Goal: Information Seeking & Learning: Learn about a topic

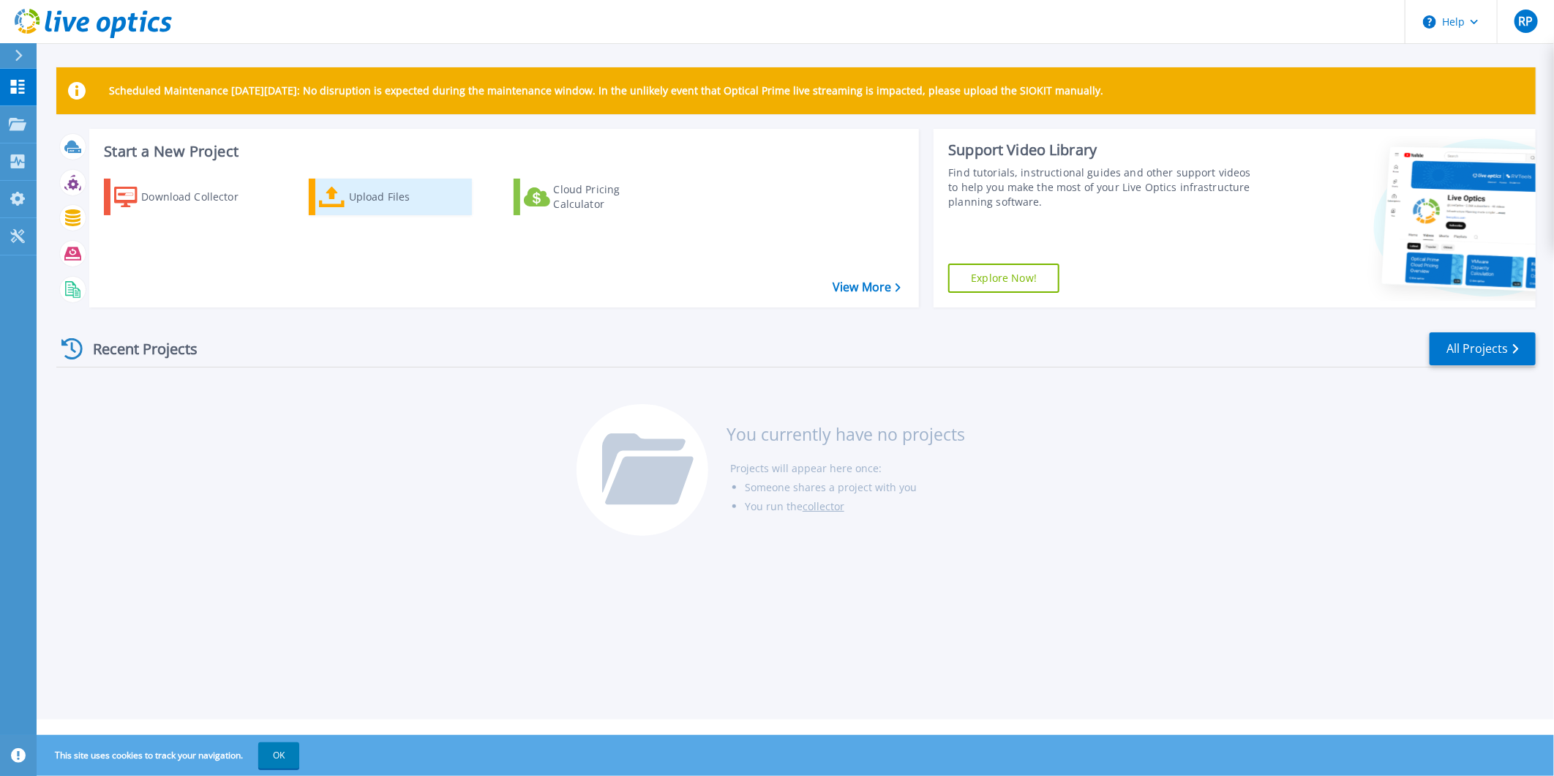
click at [352, 192] on div "Upload Files" at bounding box center [407, 196] width 117 height 29
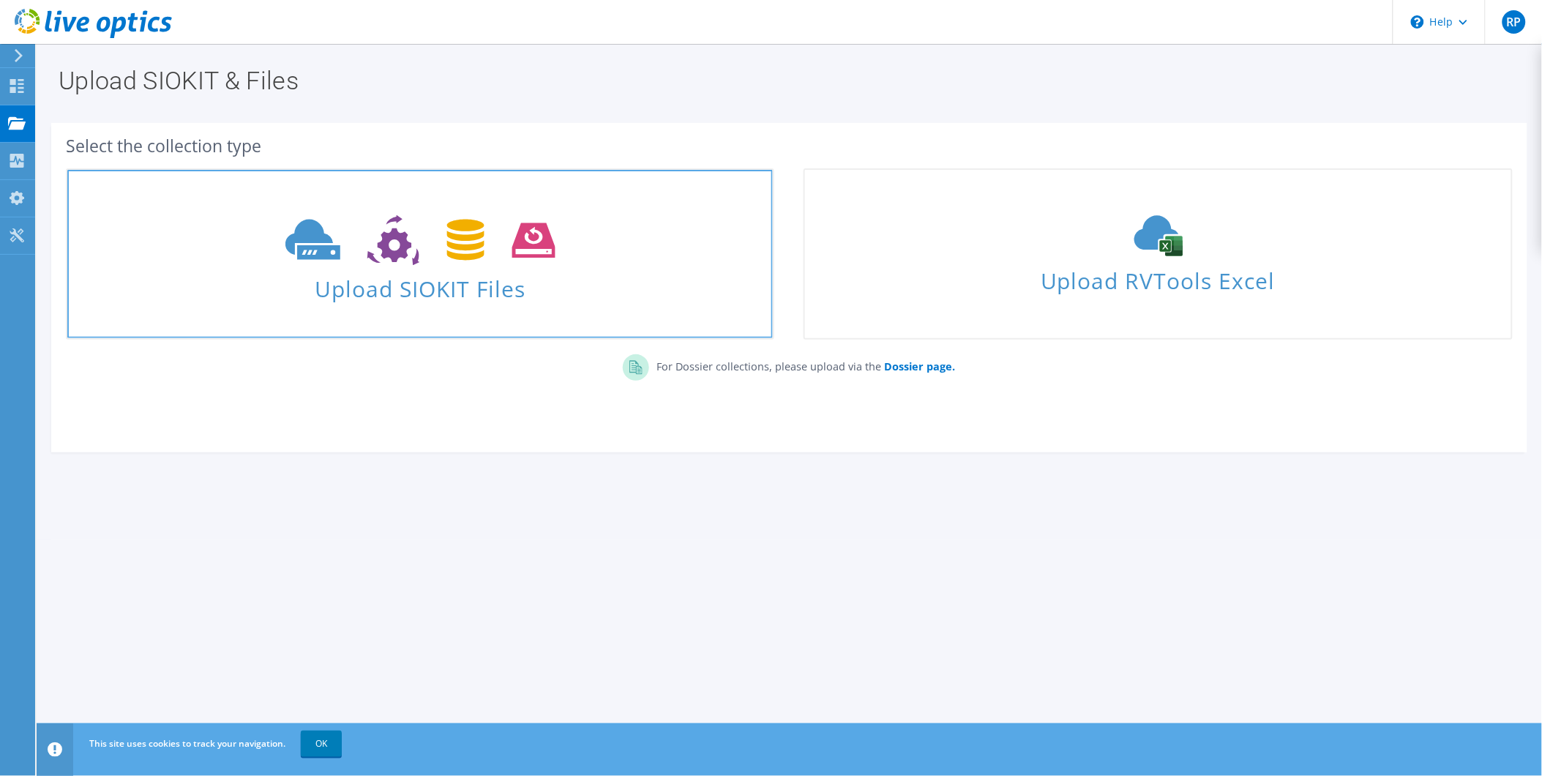
click at [415, 295] on span "Upload SIOKIT Files" at bounding box center [419, 284] width 705 height 31
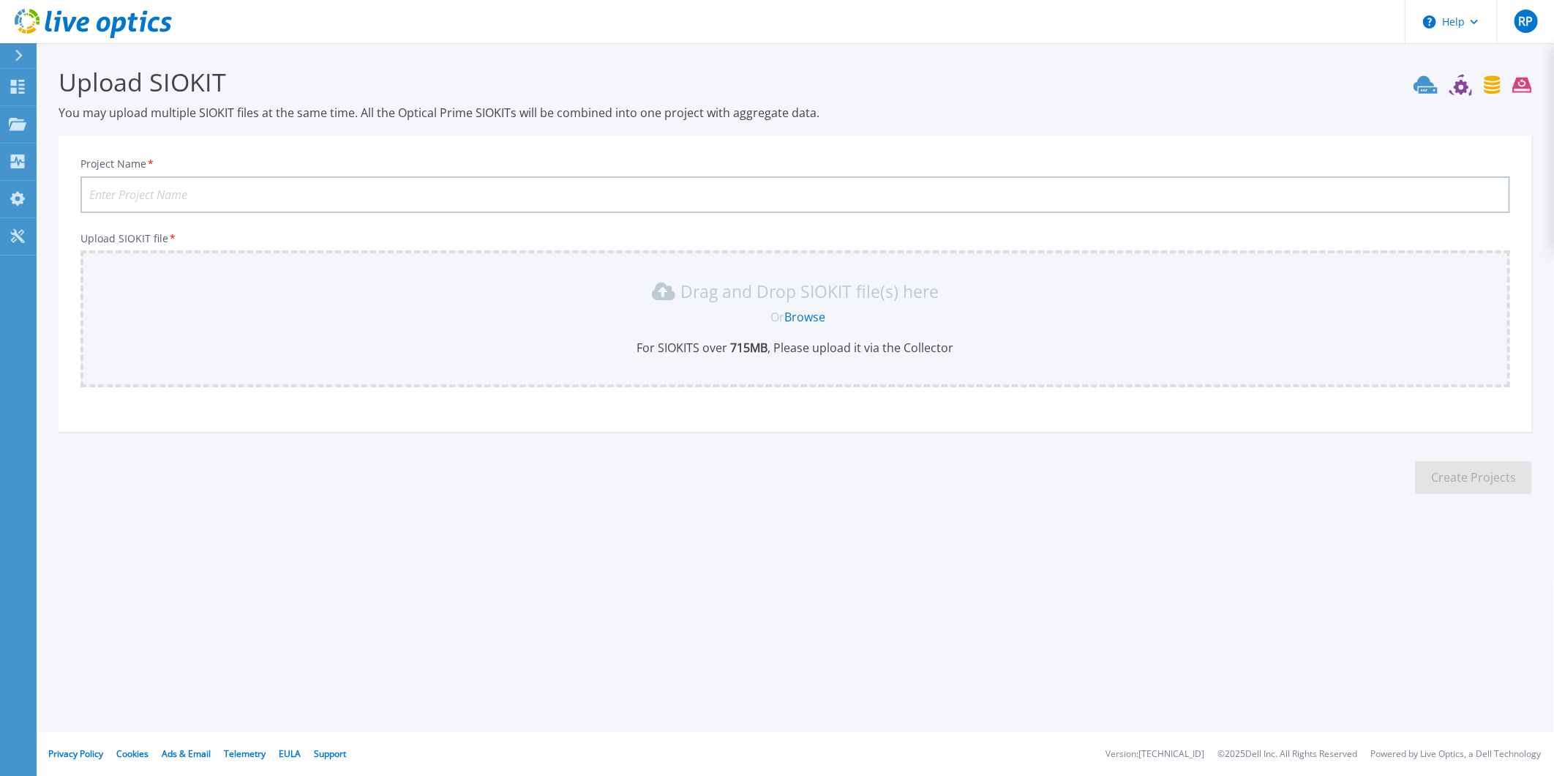
click at [801, 318] on link "Browse" at bounding box center [805, 317] width 41 height 16
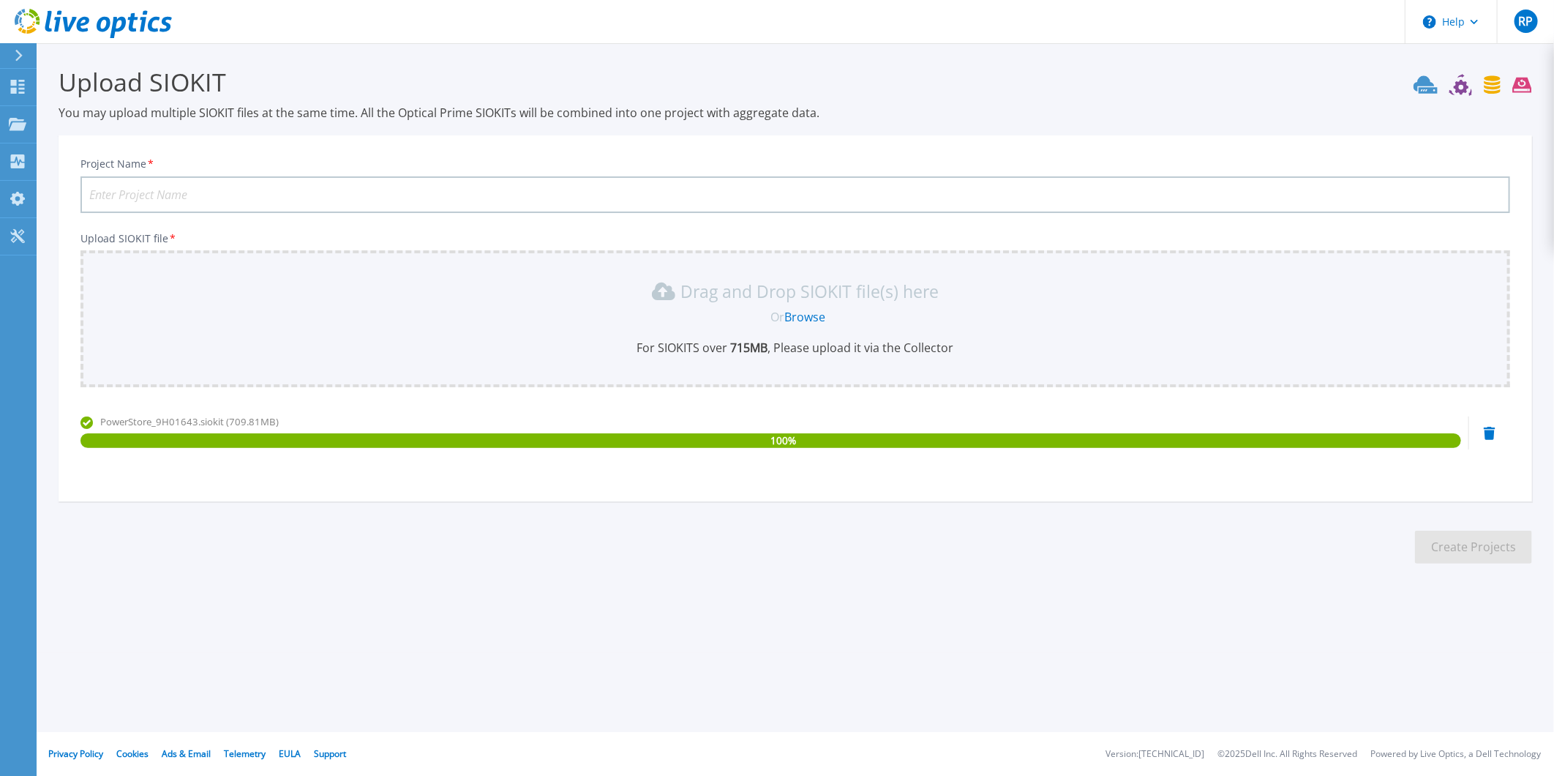
click at [1295, 565] on section "Upload SIOKIT You may upload multiple SIOKIT files at the same time. All the Op…" at bounding box center [796, 319] width 1518 height 553
drag, startPoint x: 465, startPoint y: 269, endPoint x: 439, endPoint y: 254, distance: 30.5
click at [464, 269] on div "Drag and Drop SIOKIT file(s) here Or Browse For SIOKITS over 715 MB , Please up…" at bounding box center [795, 318] width 1430 height 137
click at [317, 121] on section "Upload SIOKIT You may upload multiple SIOKIT files at the same time. All the Op…" at bounding box center [796, 319] width 1518 height 553
click at [15, 96] on link "Dashboard Dashboard" at bounding box center [18, 87] width 37 height 37
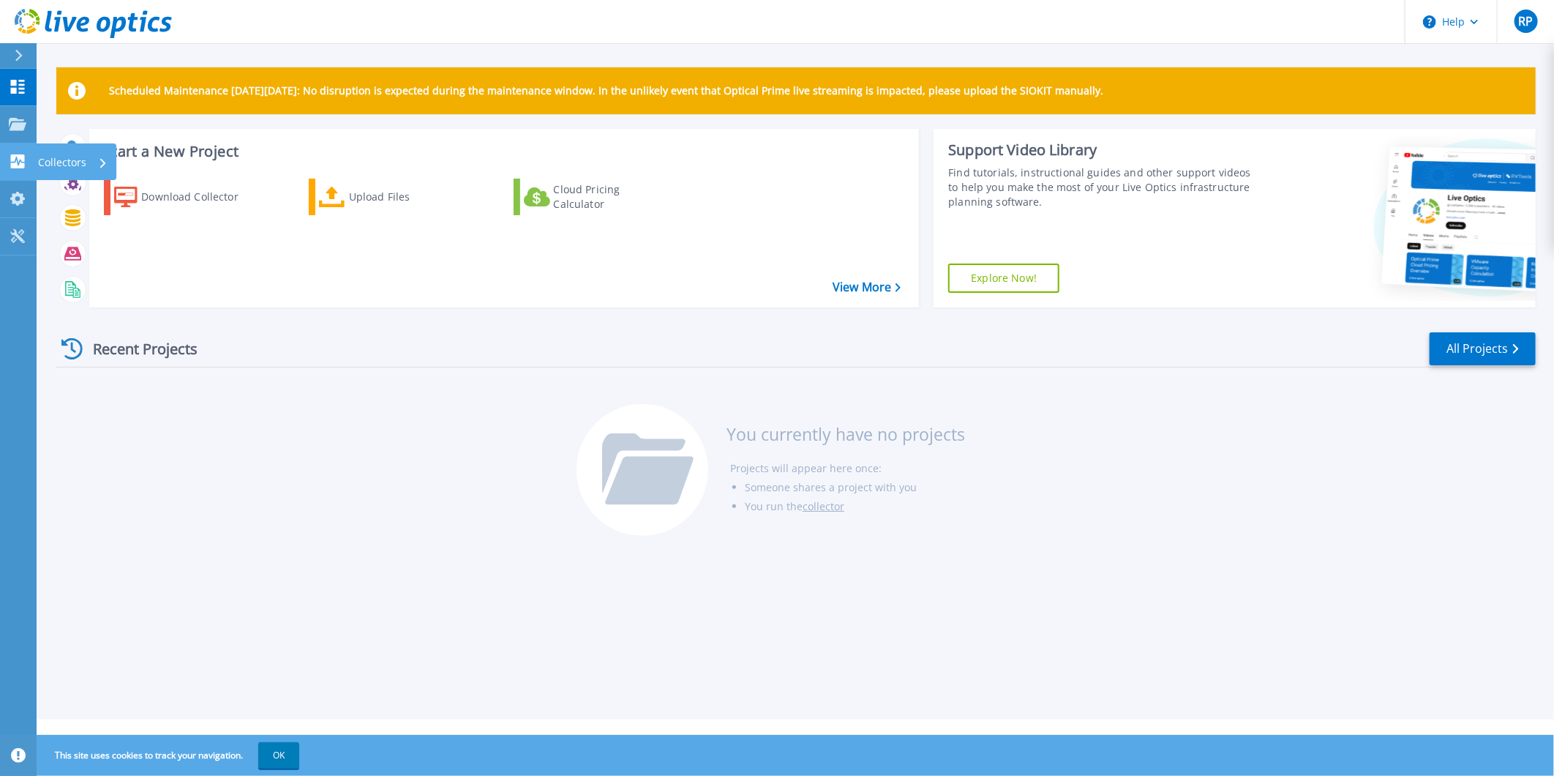
click at [62, 157] on p "Collectors" at bounding box center [62, 162] width 48 height 38
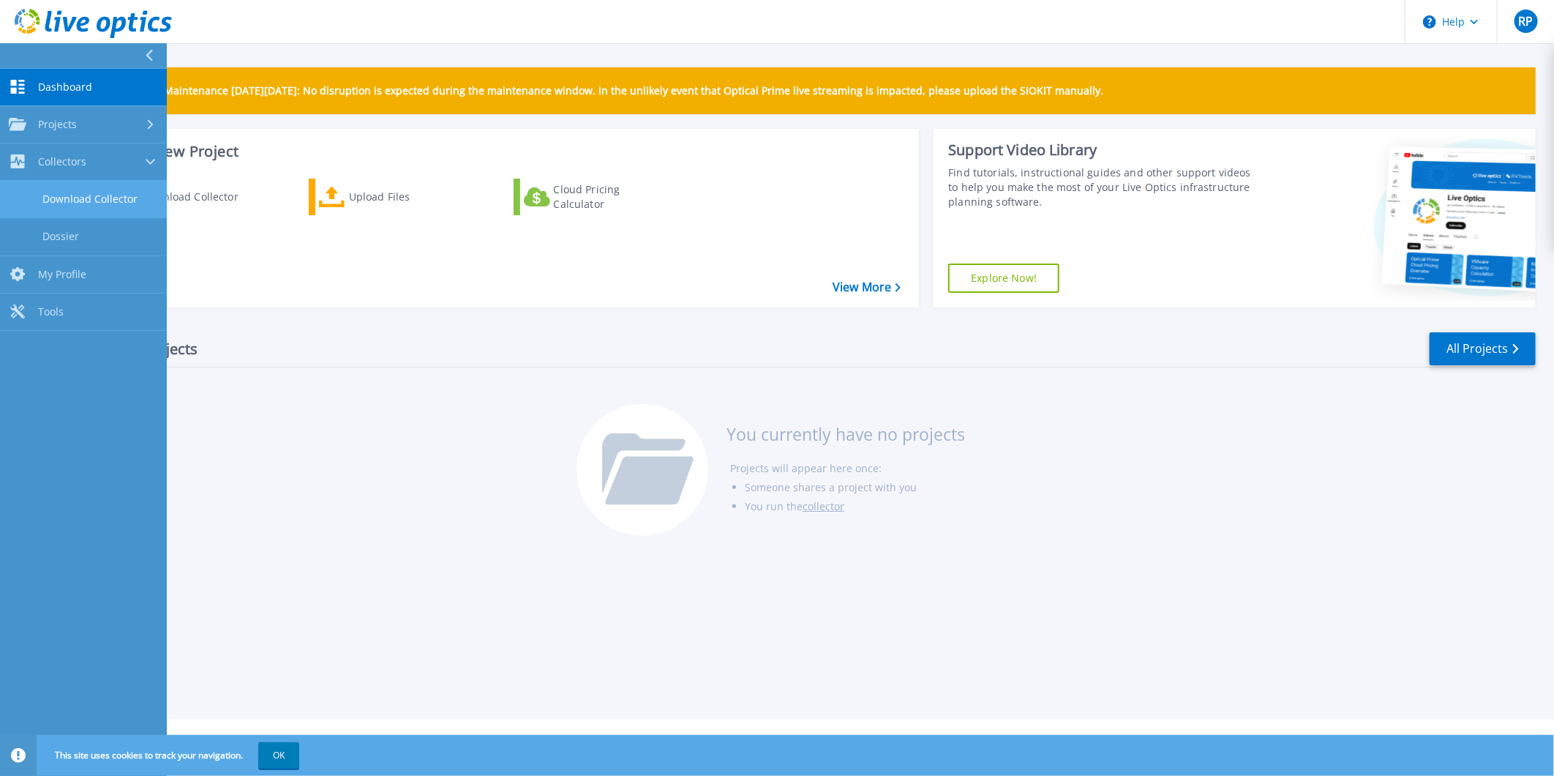
click at [56, 190] on link "Download Collector" at bounding box center [83, 199] width 167 height 37
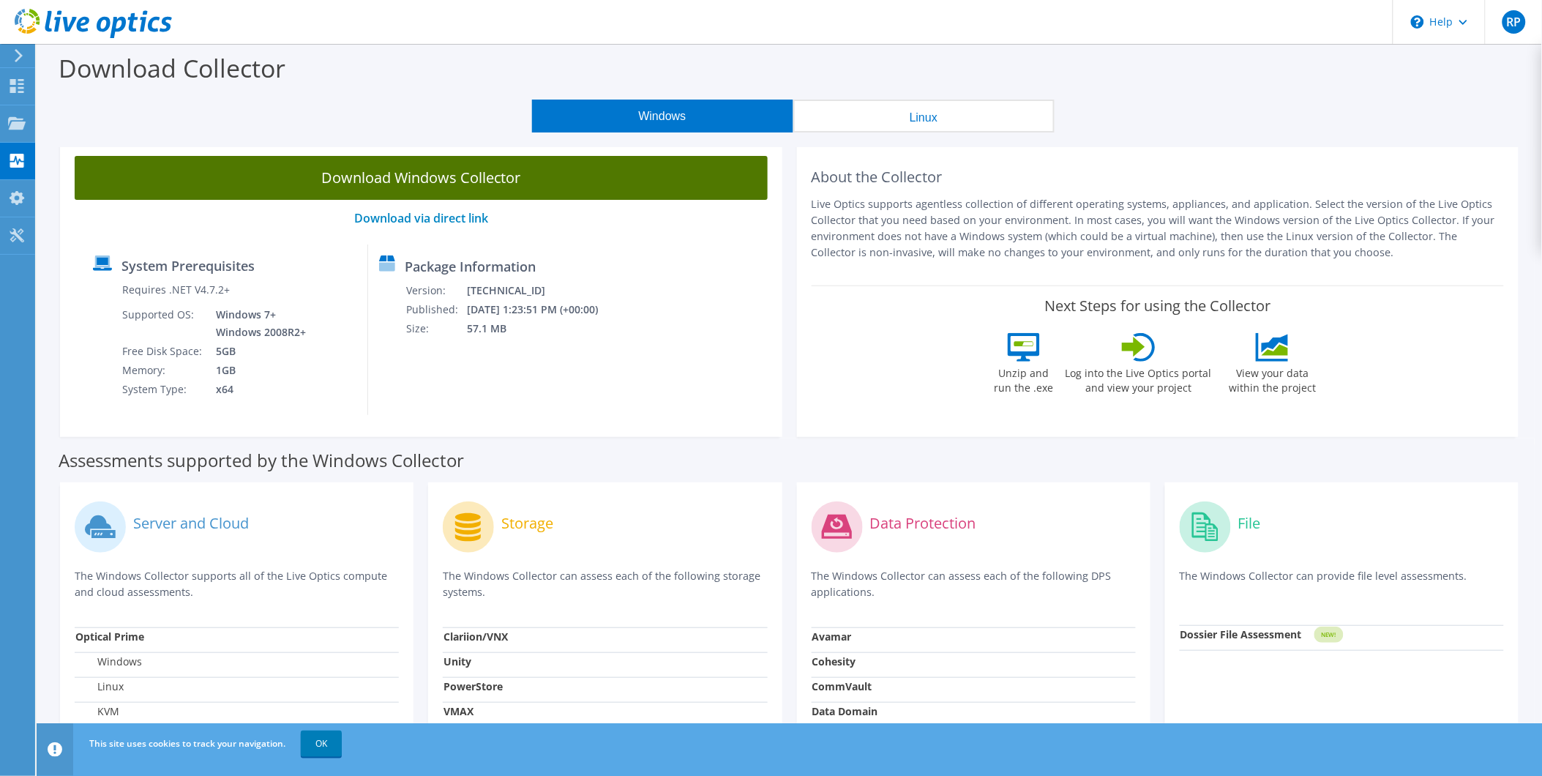
click at [419, 174] on link "Download Windows Collector" at bounding box center [421, 178] width 693 height 44
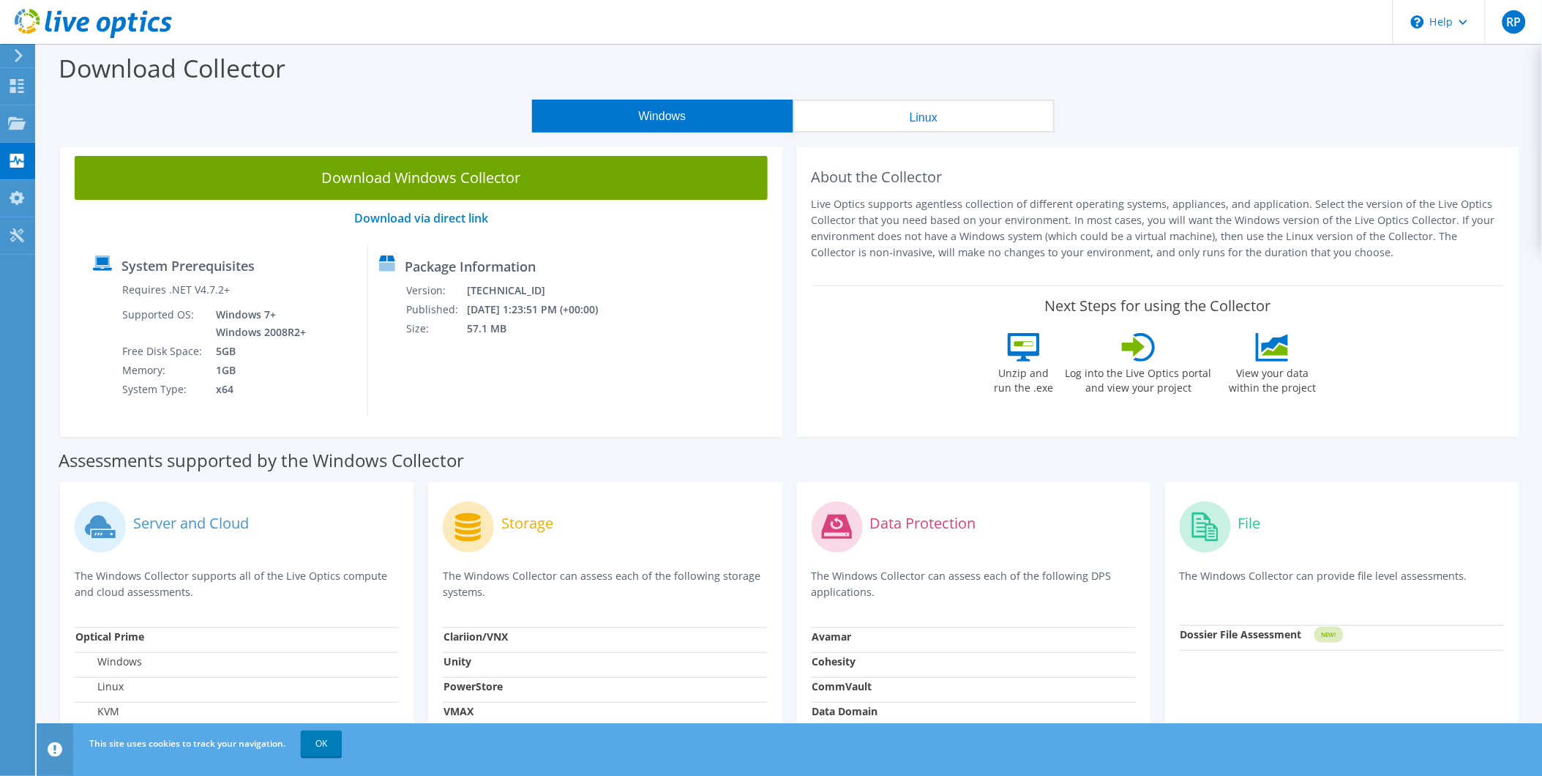
click at [793, 360] on div "About the Collector Live Optics supports agentless collection of different oper…" at bounding box center [1158, 289] width 737 height 296
click at [1458, 27] on div "\n Help" at bounding box center [1439, 22] width 92 height 44
click at [1450, 100] on link "Contact Support" at bounding box center [1474, 99] width 163 height 36
click at [1425, 95] on link "Contact Support" at bounding box center [1474, 99] width 163 height 36
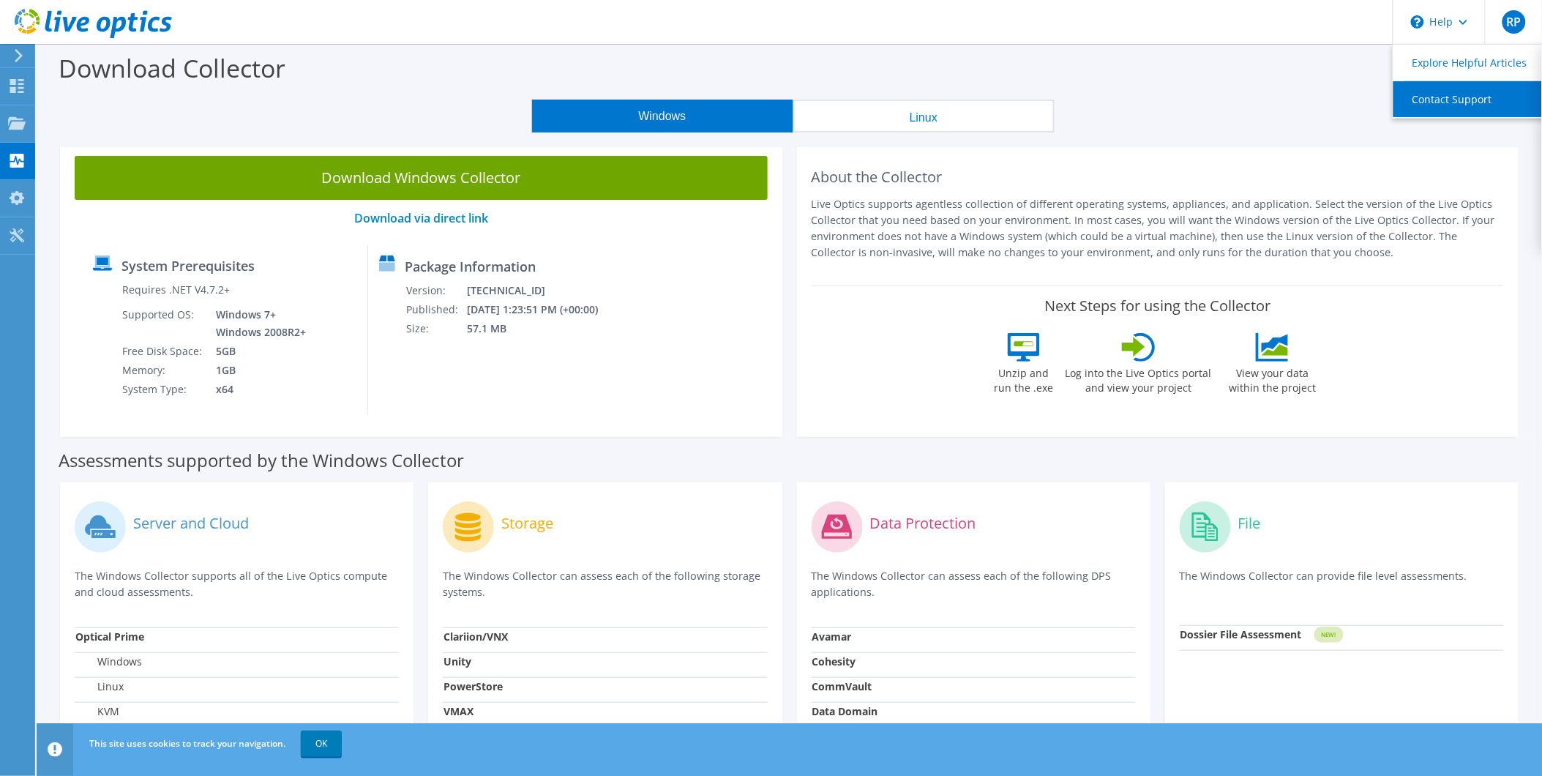
click at [1425, 95] on link "Contact Support" at bounding box center [1474, 99] width 163 height 36
click at [1510, 22] on span "RP" at bounding box center [1513, 21] width 23 height 23
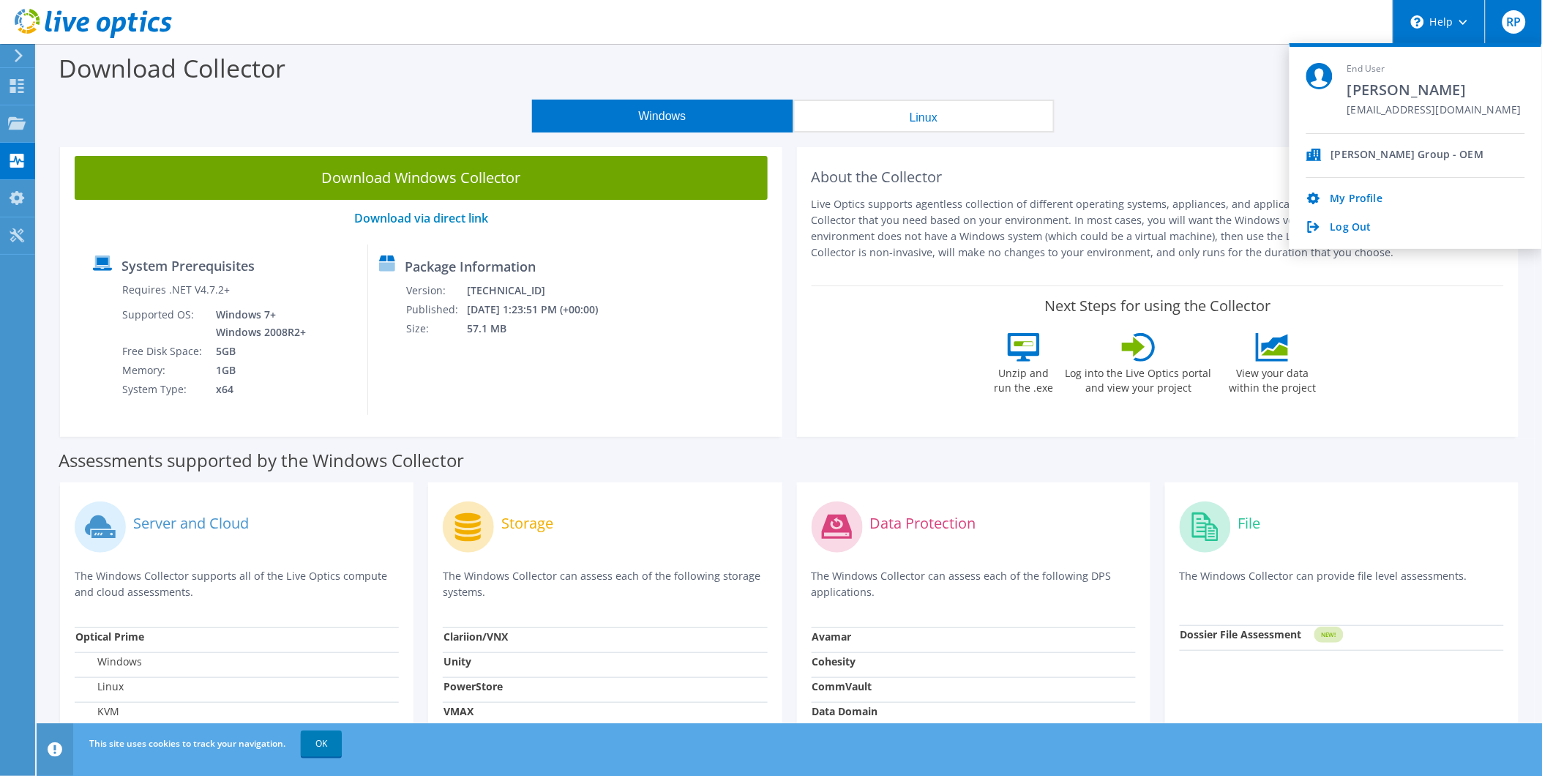
click at [1464, 25] on div "\n Help" at bounding box center [1439, 22] width 92 height 44
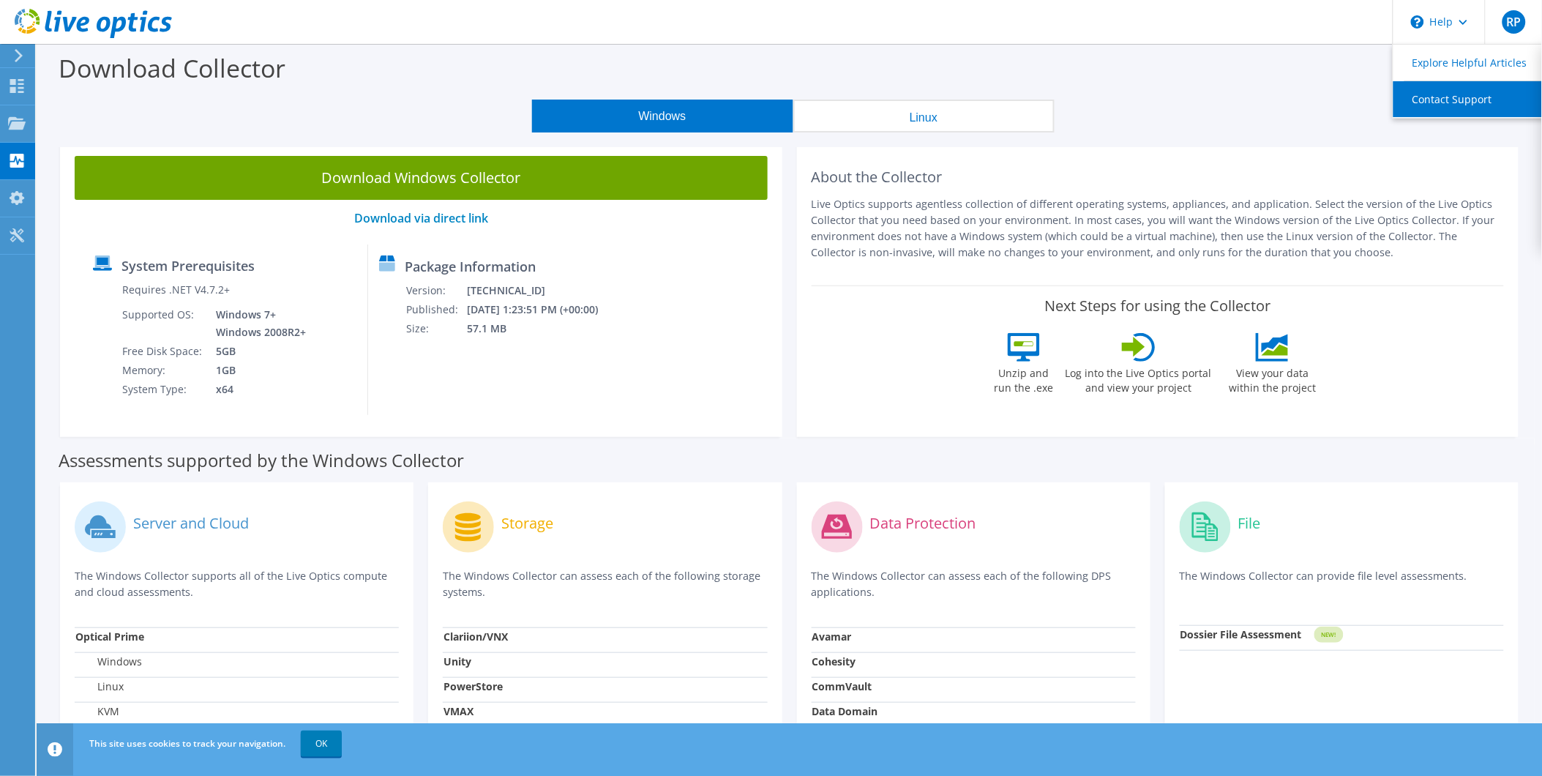
click at [1454, 97] on link "Contact Support" at bounding box center [1474, 99] width 163 height 36
click at [323, 749] on link "OK" at bounding box center [321, 743] width 41 height 26
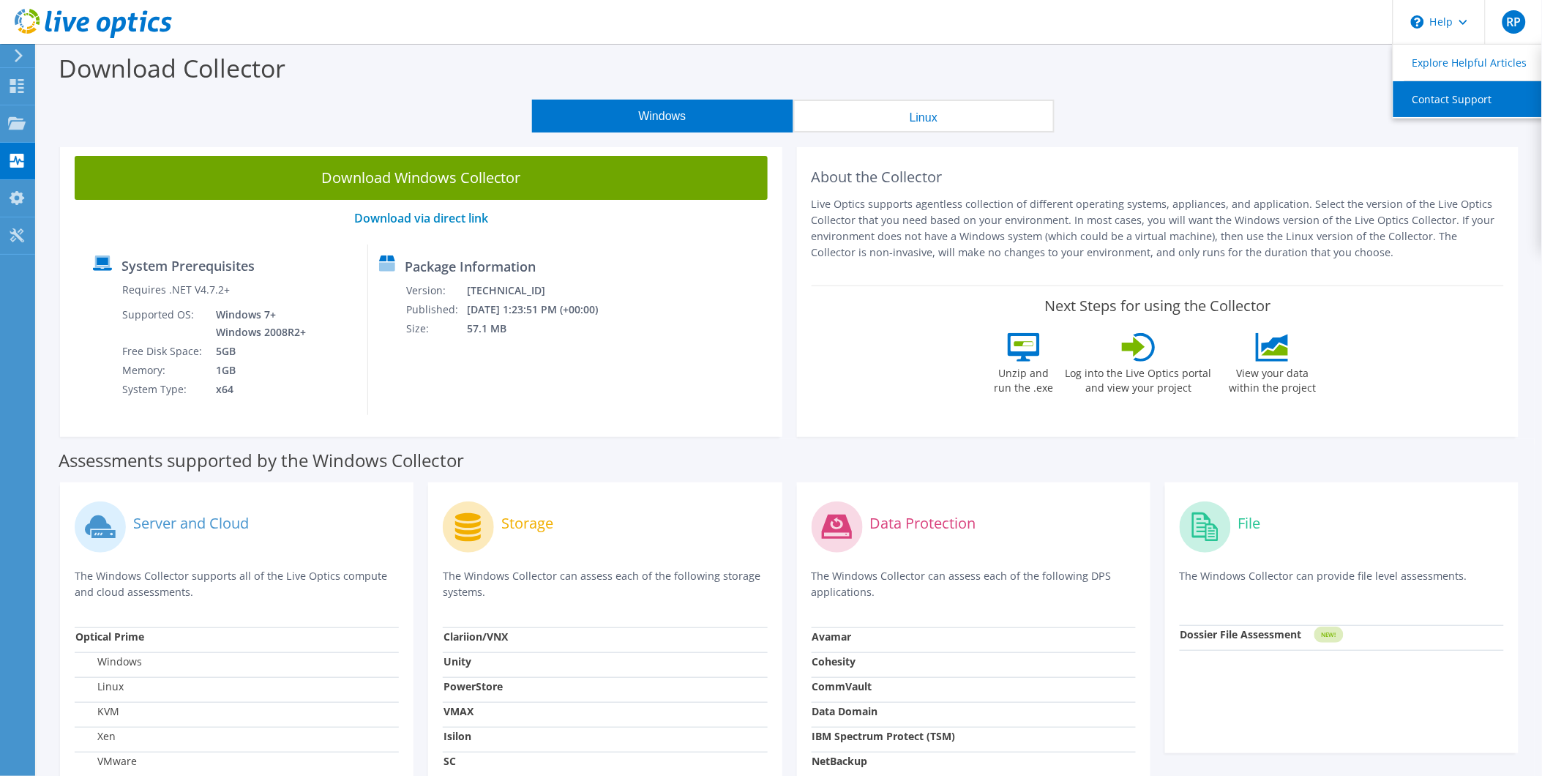
click at [1435, 93] on link "Contact Support" at bounding box center [1474, 99] width 163 height 36
click at [1432, 94] on link "Contact Support" at bounding box center [1474, 99] width 163 height 36
click at [15, 86] on use at bounding box center [17, 86] width 14 height 14
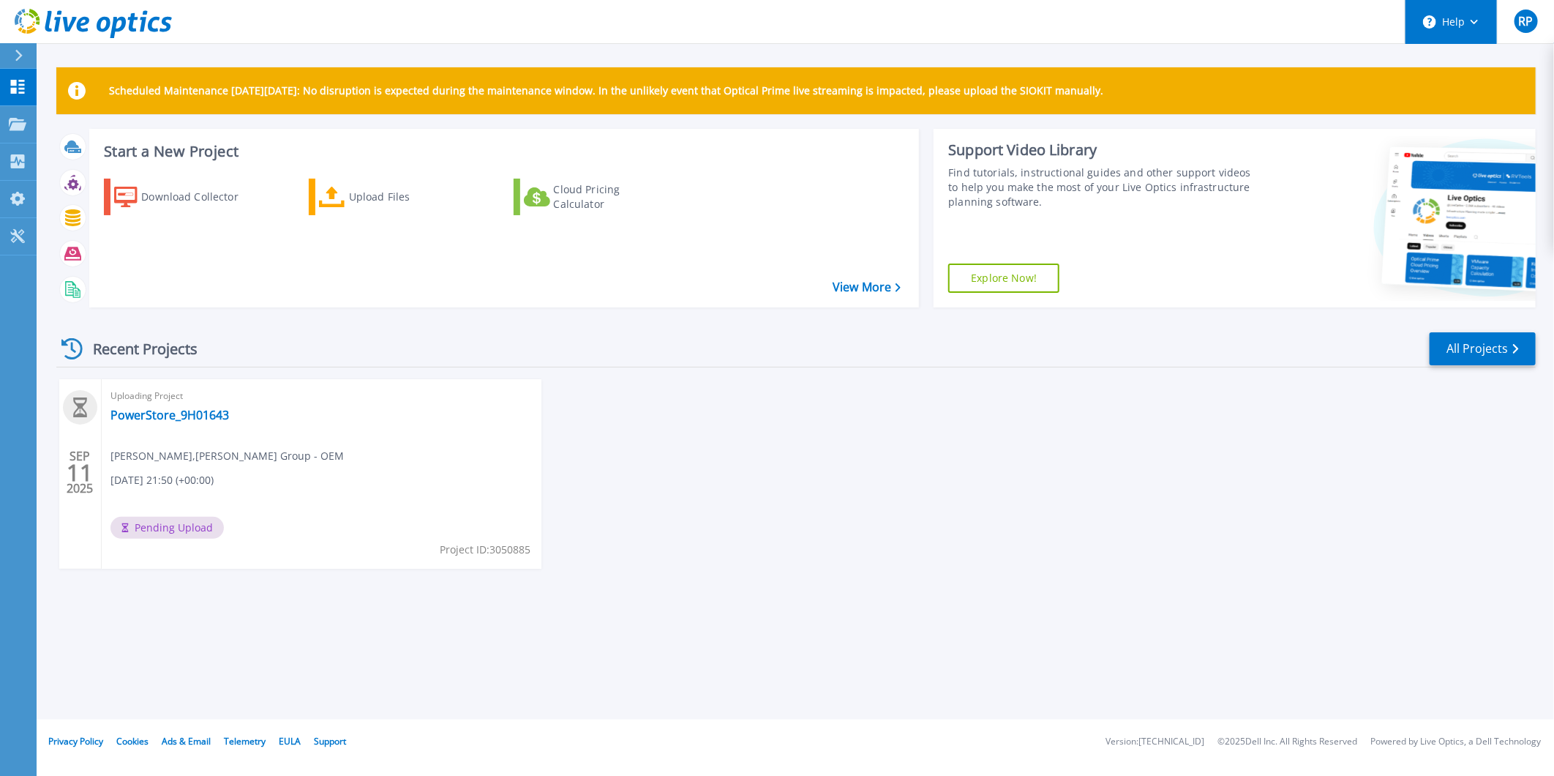
click at [1469, 27] on button "Help" at bounding box center [1451, 22] width 91 height 44
click at [1450, 106] on link "Contact Support" at bounding box center [1487, 99] width 163 height 36
click at [328, 738] on link "Support" at bounding box center [330, 741] width 32 height 12
click at [1474, 20] on icon at bounding box center [1475, 22] width 8 height 5
click at [1466, 92] on link "Contact Support" at bounding box center [1487, 99] width 163 height 36
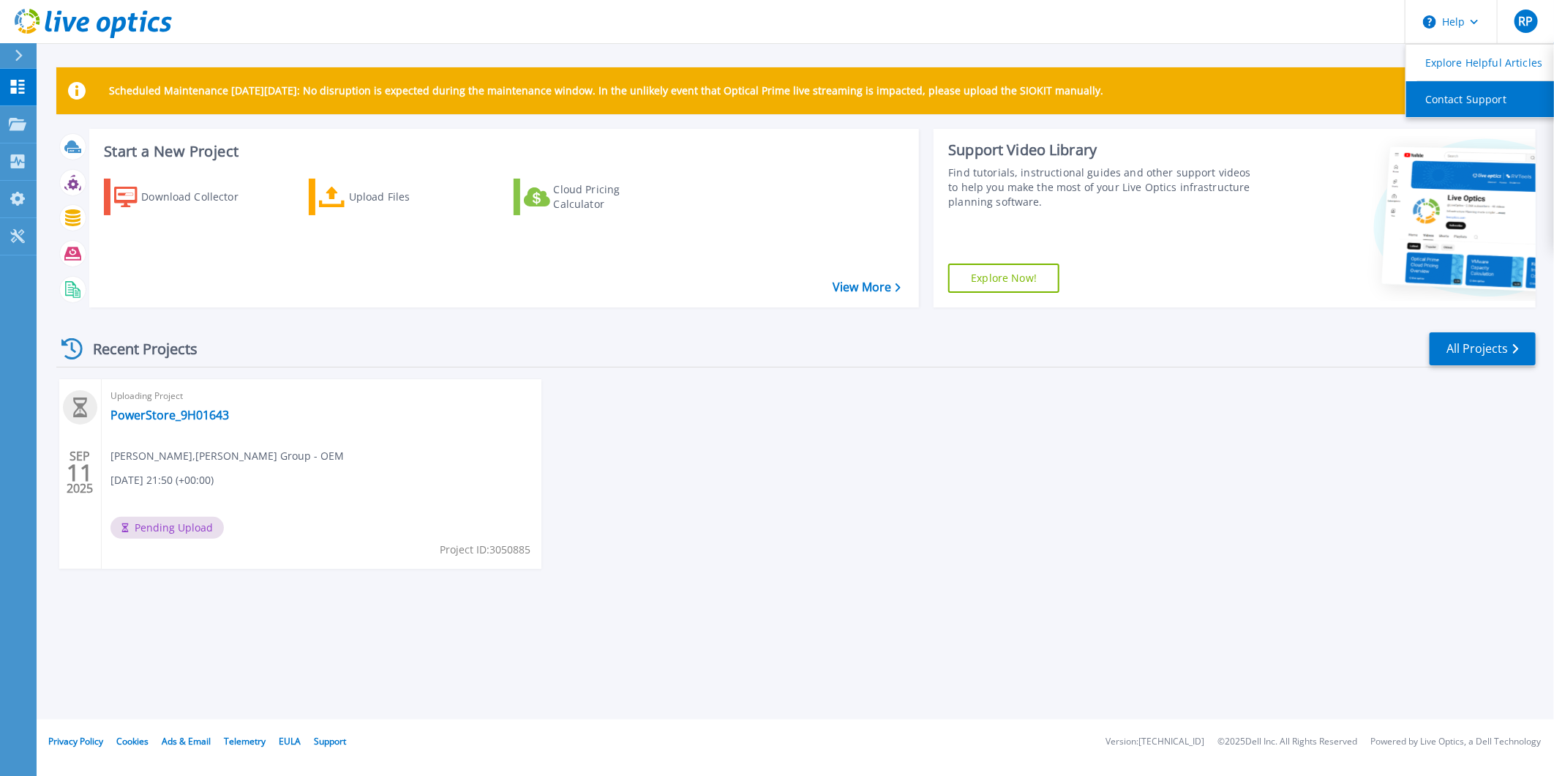
click at [1466, 93] on link "Contact Support" at bounding box center [1487, 99] width 163 height 36
click at [19, 236] on icon at bounding box center [17, 236] width 14 height 14
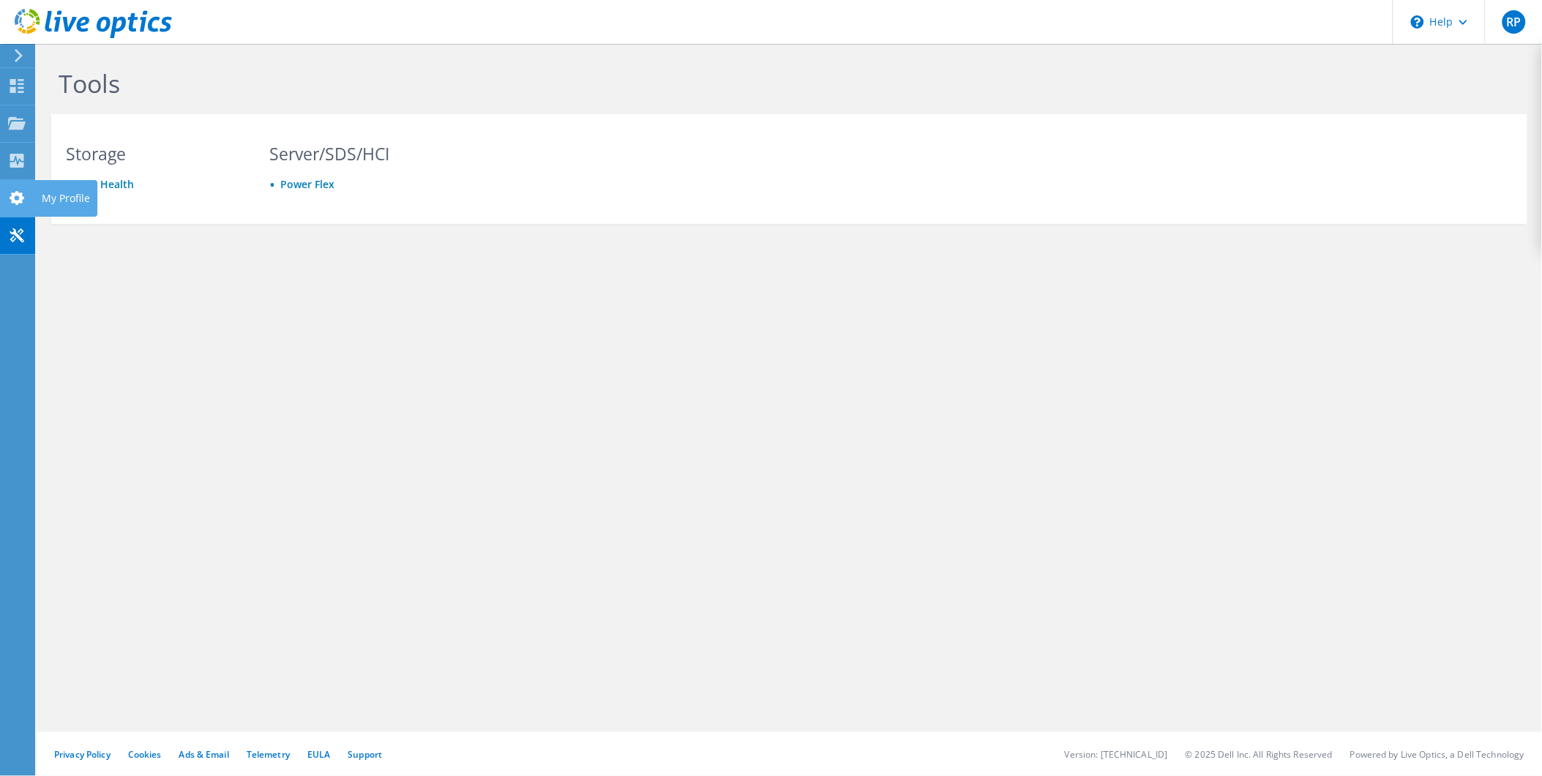
click at [20, 201] on use at bounding box center [17, 198] width 15 height 14
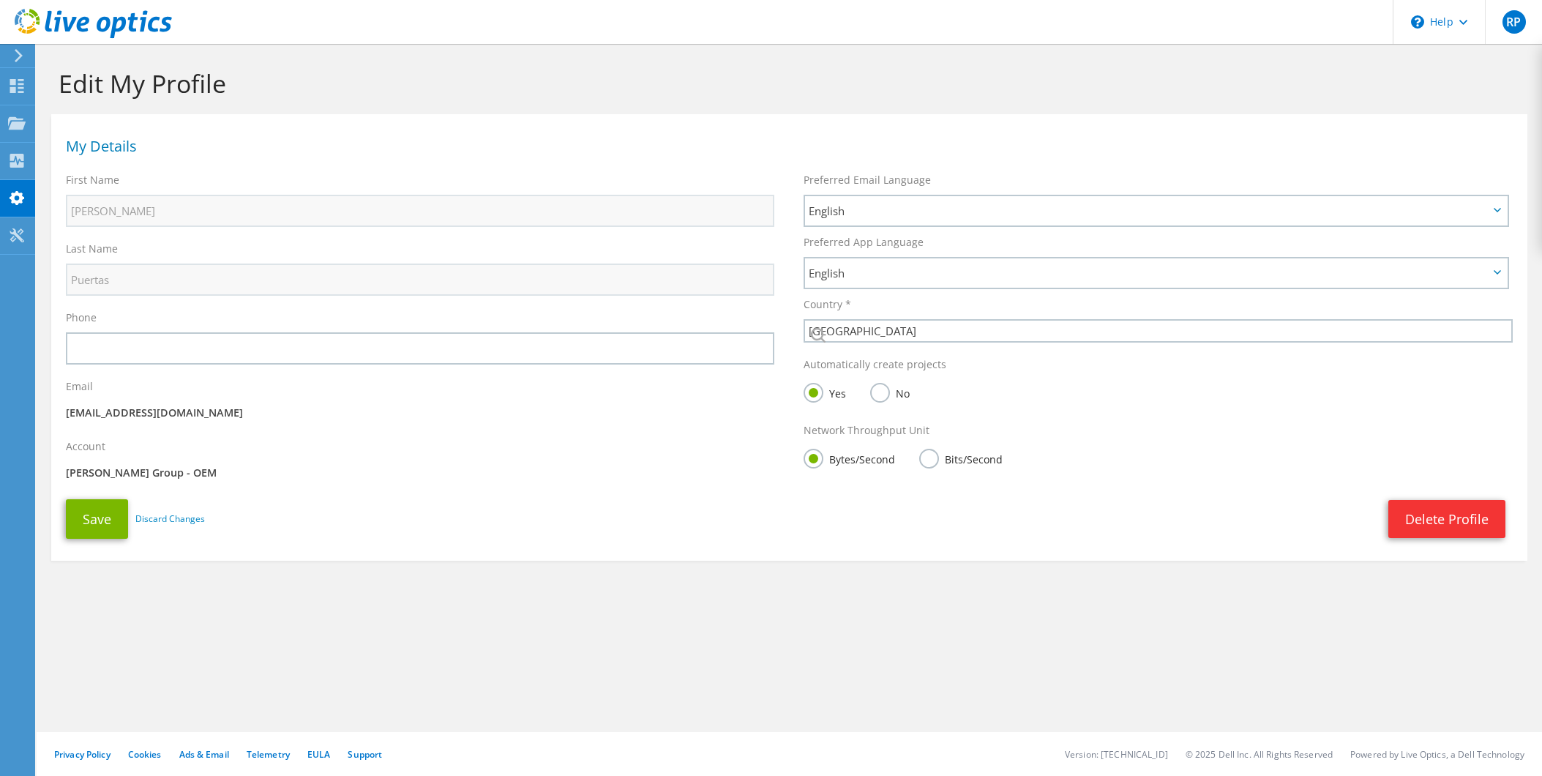
select select "224"
click at [17, 130] on div at bounding box center [17, 125] width 18 height 16
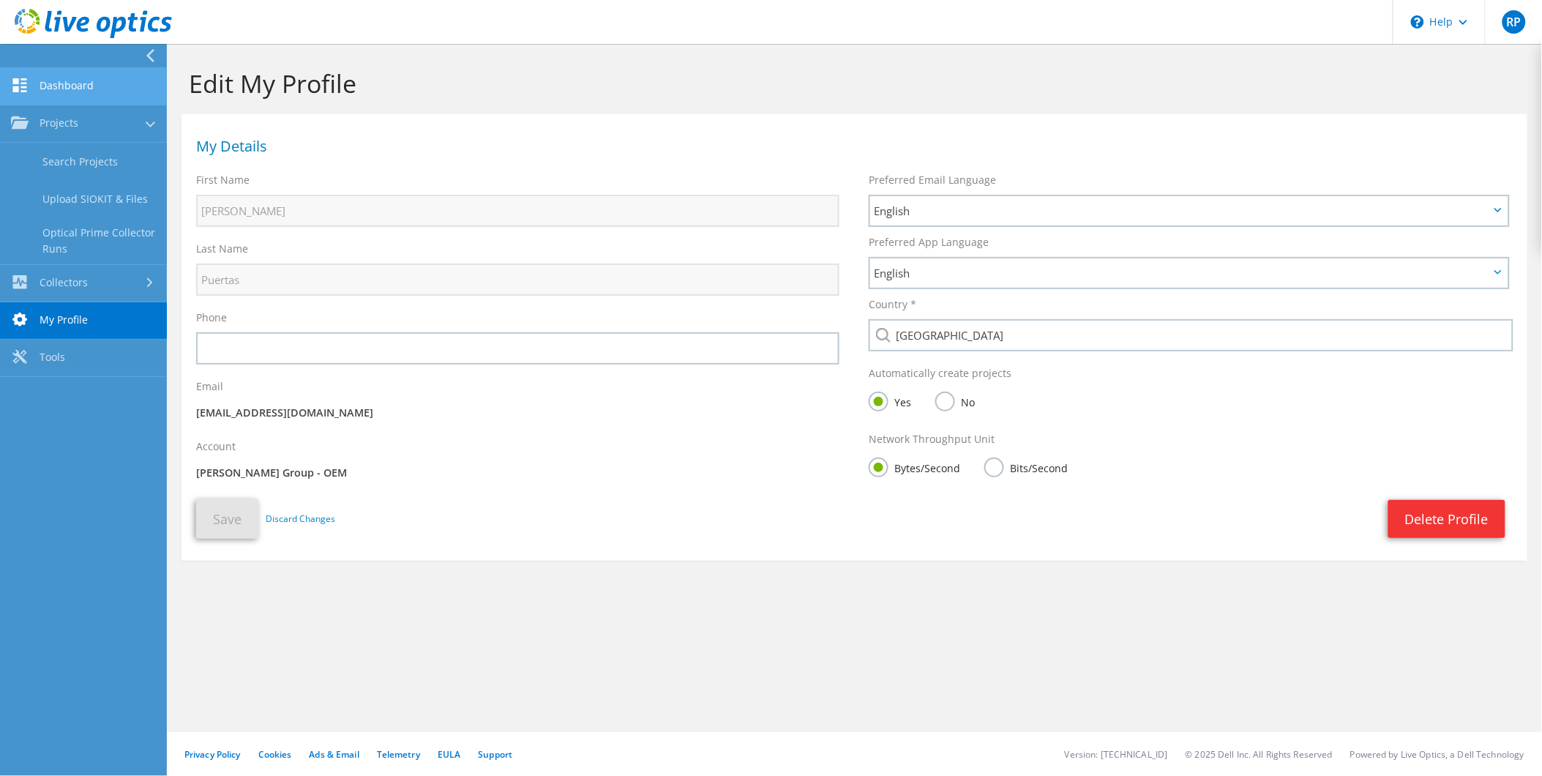
click at [61, 91] on link "Dashboard" at bounding box center [83, 86] width 167 height 37
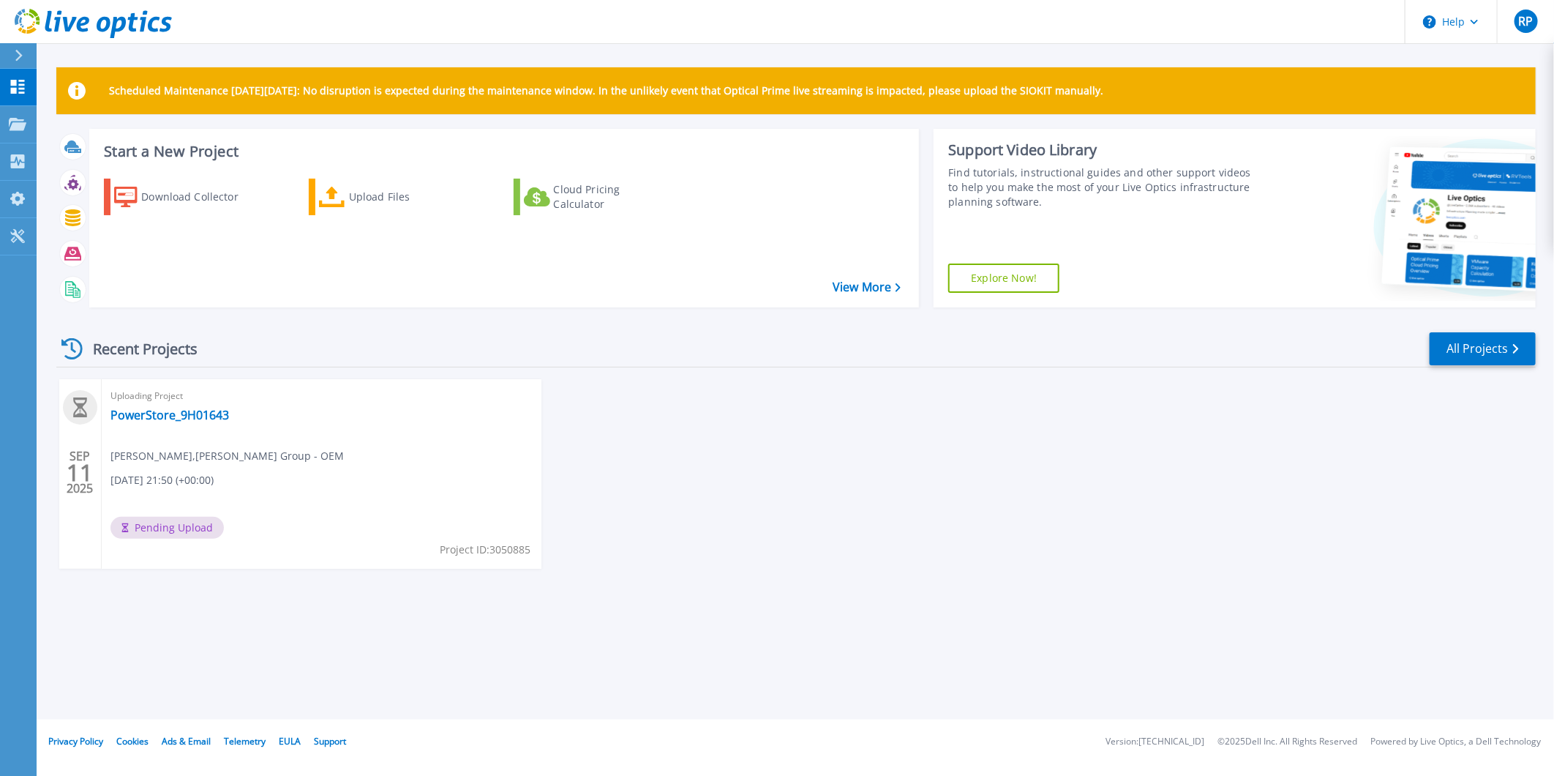
click at [1008, 282] on link "Explore Now!" at bounding box center [1003, 277] width 111 height 29
click at [1469, 20] on button "Help" at bounding box center [1451, 22] width 91 height 44
click at [1438, 97] on link "Contact Support" at bounding box center [1487, 99] width 163 height 36
click at [1449, 68] on link "Explore Helpful Articles" at bounding box center [1487, 63] width 163 height 36
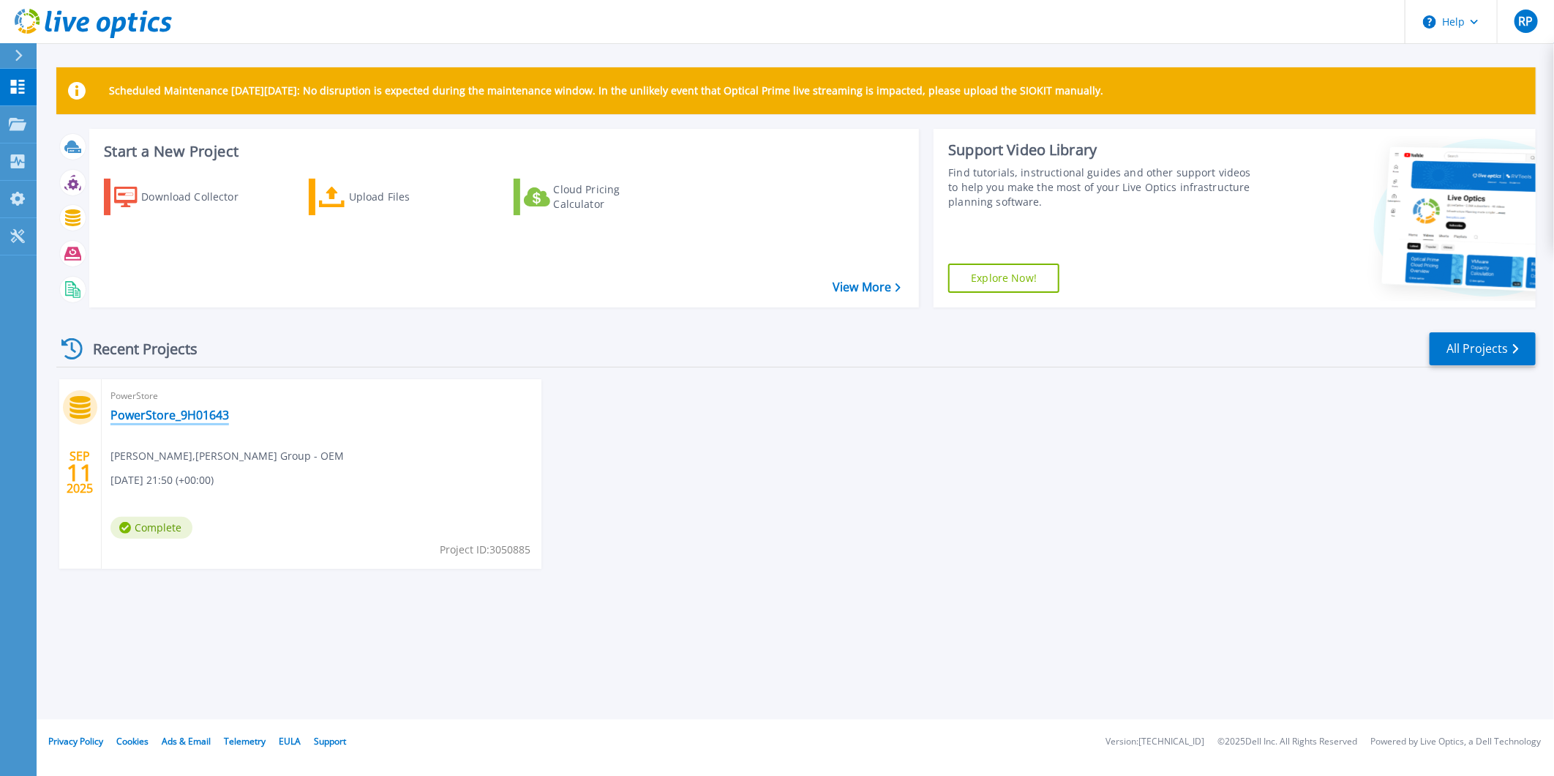
click at [160, 422] on link "PowerStore_9H01643" at bounding box center [169, 415] width 119 height 15
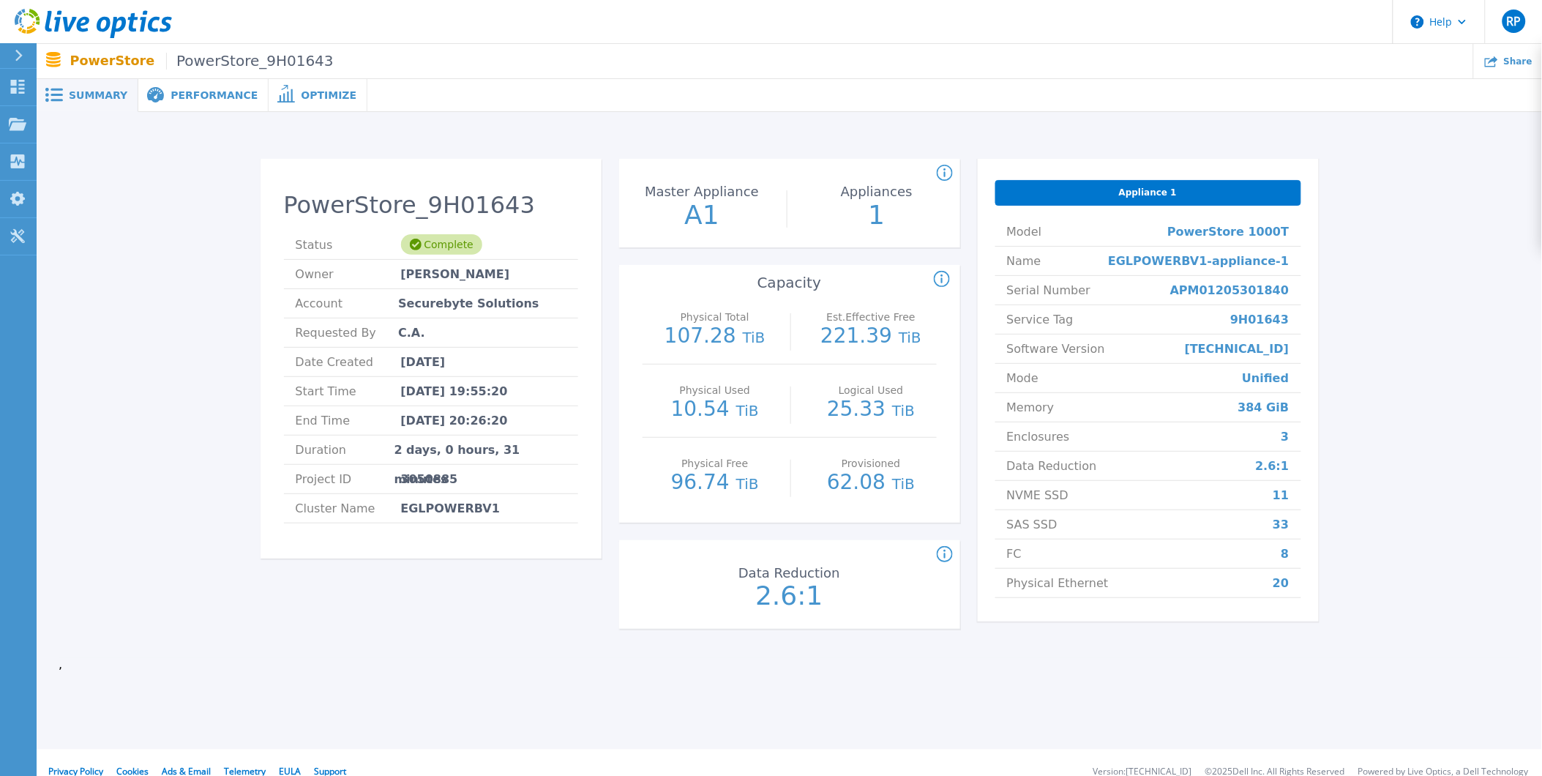
click at [433, 304] on span "Securebyte Solutions C.A." at bounding box center [482, 303] width 168 height 29
click at [201, 93] on span "Performance" at bounding box center [214, 95] width 87 height 10
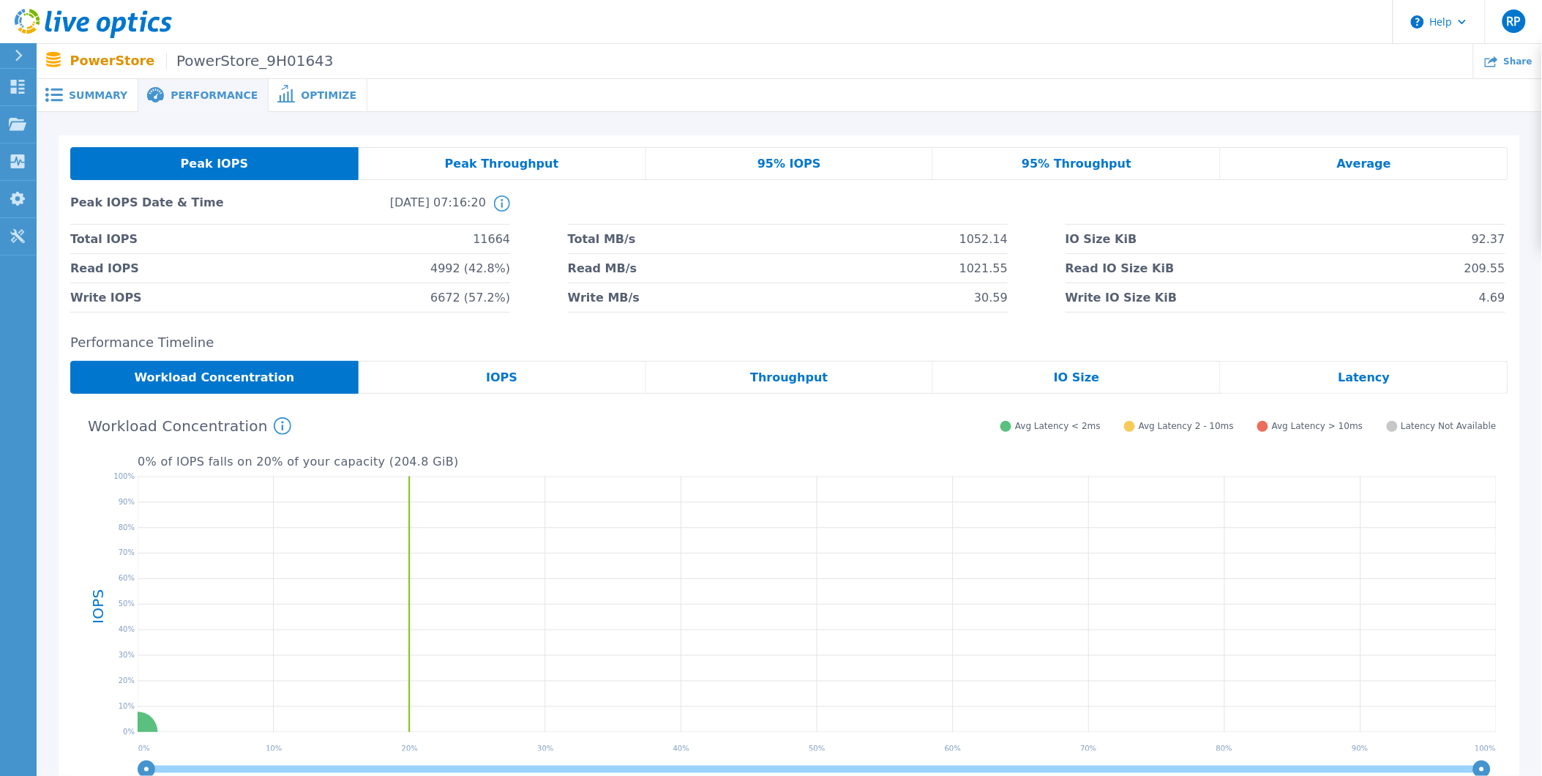
click at [301, 97] on span "Optimize" at bounding box center [329, 95] width 56 height 10
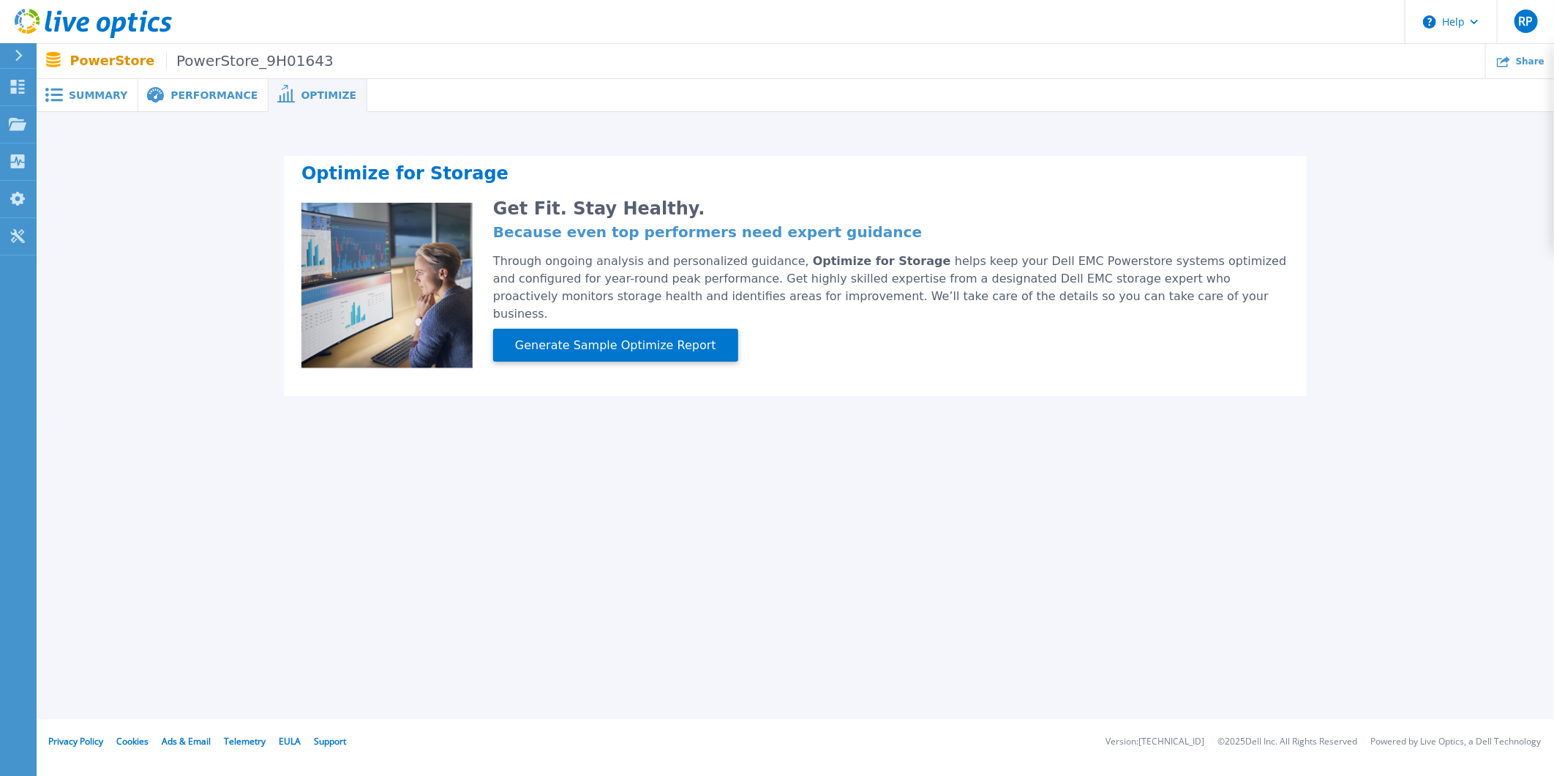
click at [216, 99] on span "Performance" at bounding box center [214, 95] width 87 height 10
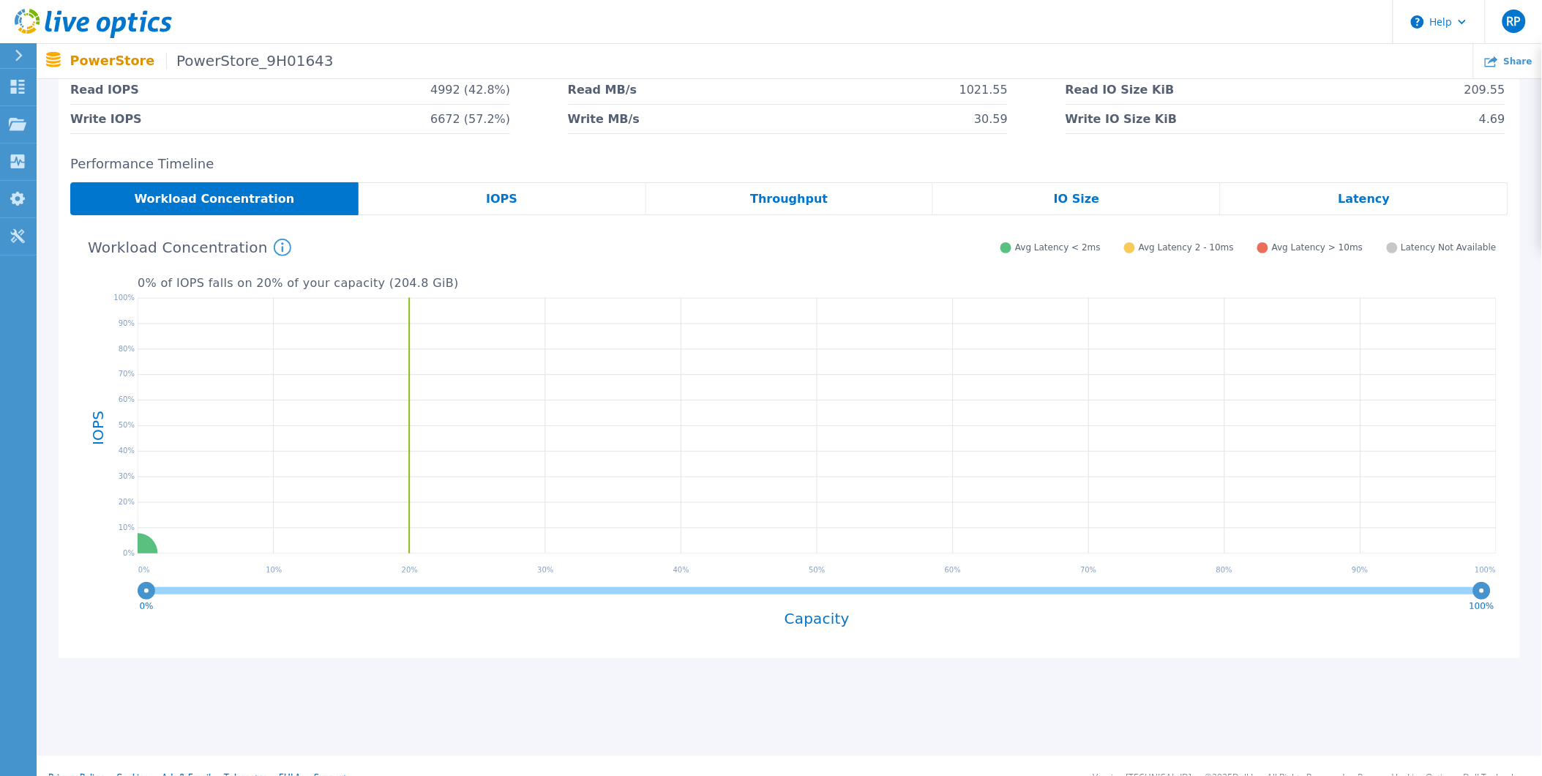
scroll to position [202, 0]
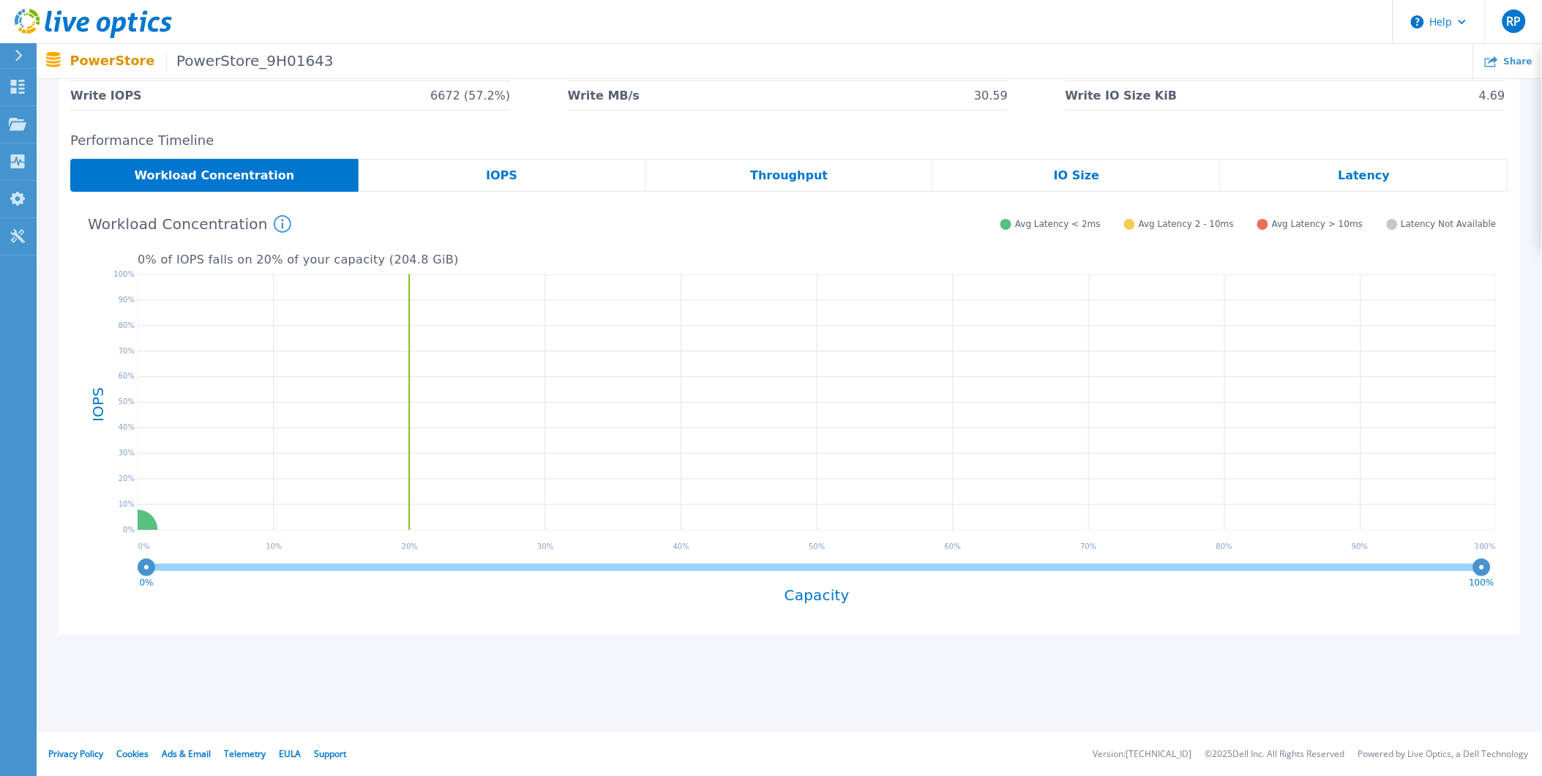
click at [506, 179] on span "IOPS" at bounding box center [501, 176] width 31 height 12
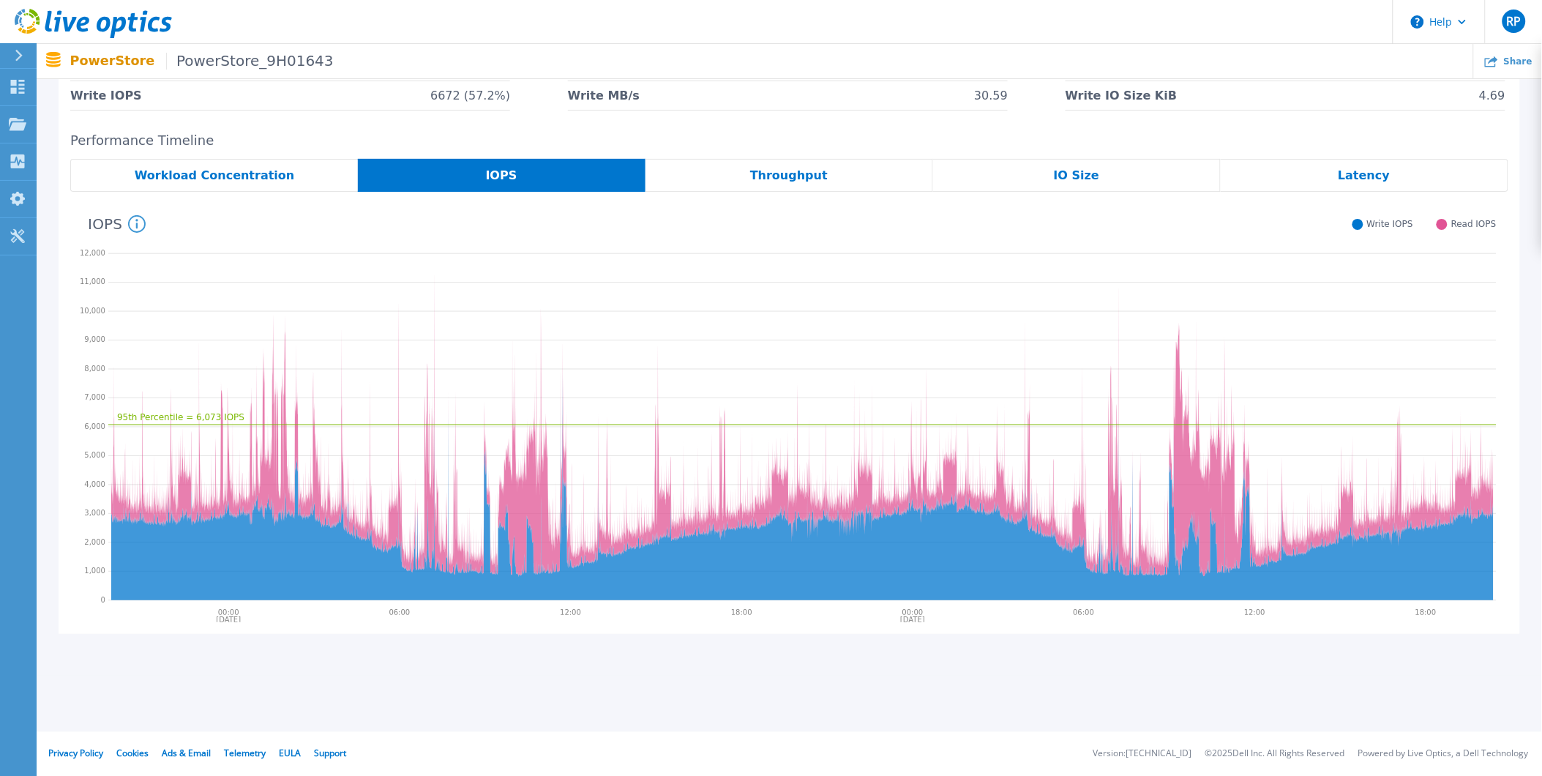
scroll to position [201, 0]
click at [766, 172] on span "Throughput" at bounding box center [789, 177] width 78 height 12
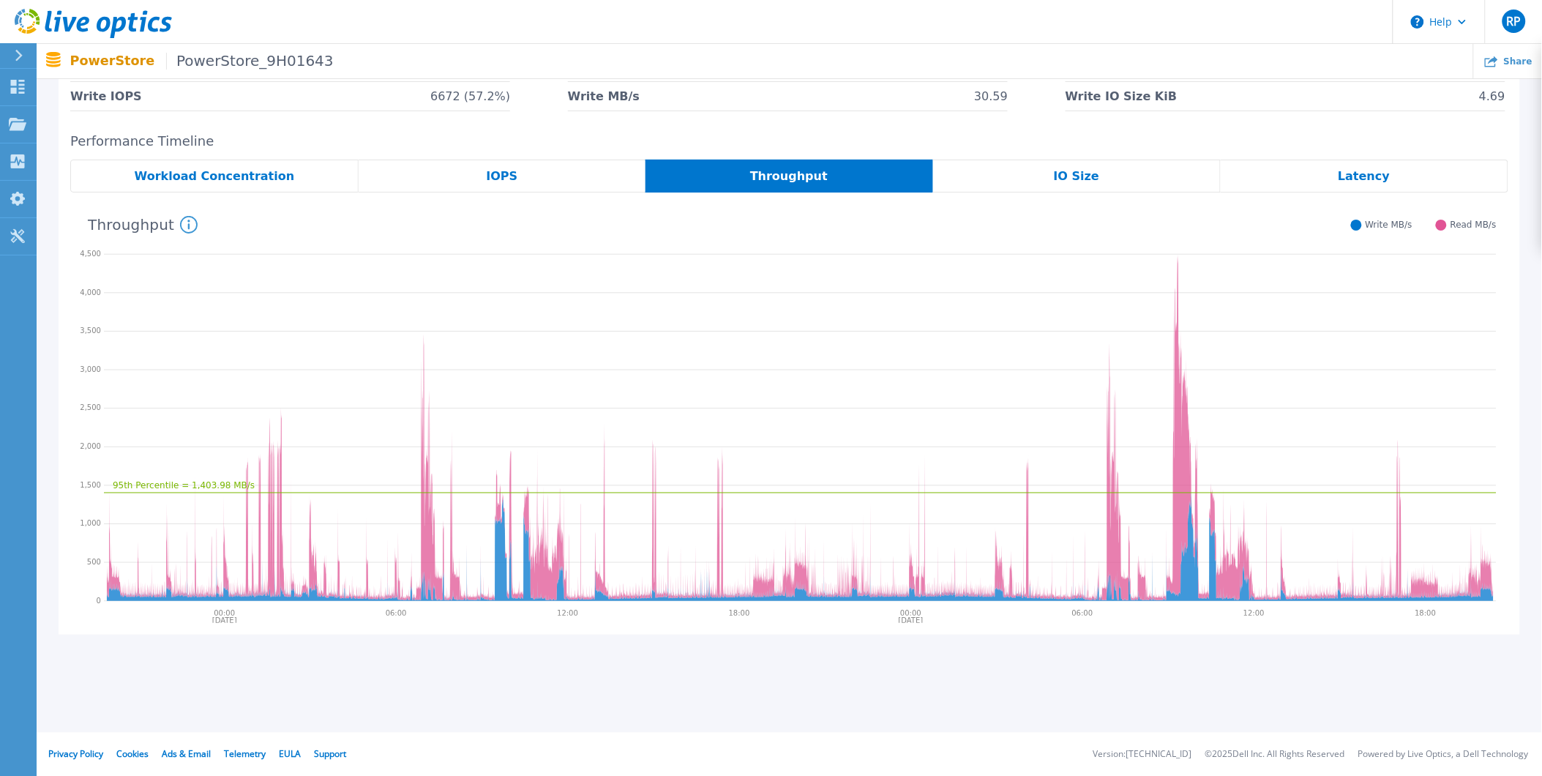
click at [1077, 172] on span "IO Size" at bounding box center [1076, 177] width 45 height 12
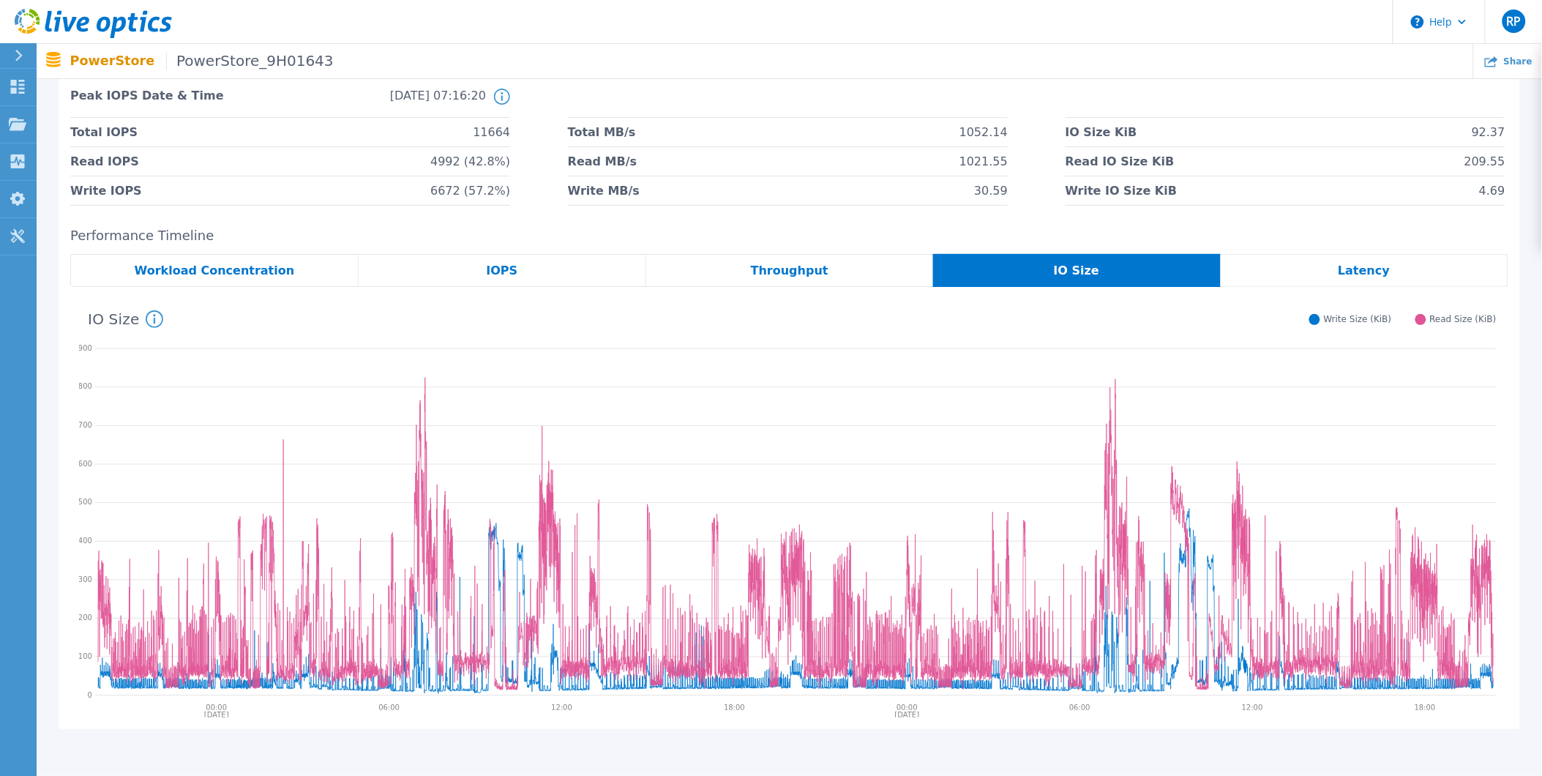
scroll to position [0, 0]
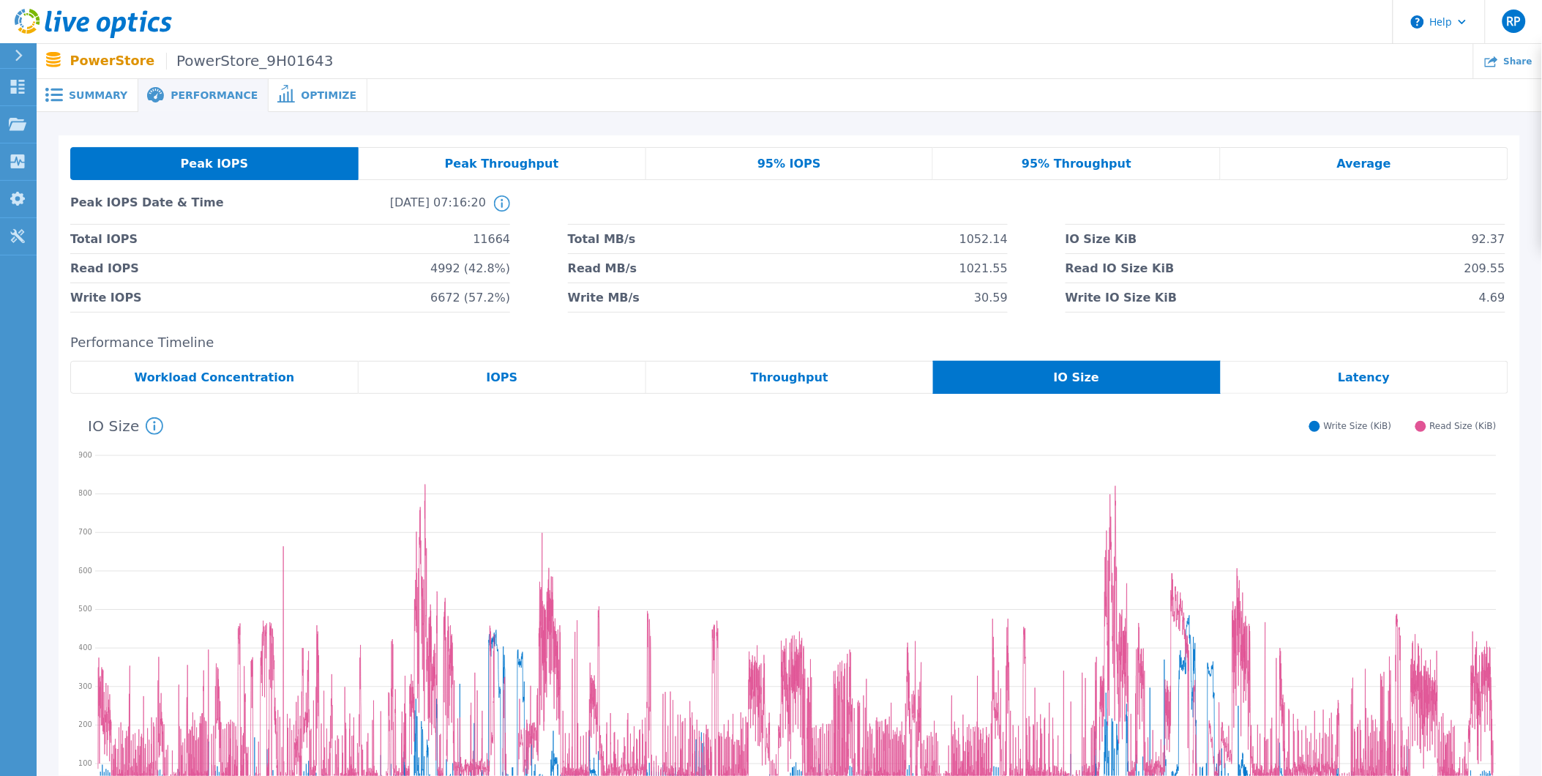
drag, startPoint x: 91, startPoint y: 93, endPoint x: 105, endPoint y: 91, distance: 13.4
click at [91, 93] on span "Summary" at bounding box center [98, 95] width 59 height 10
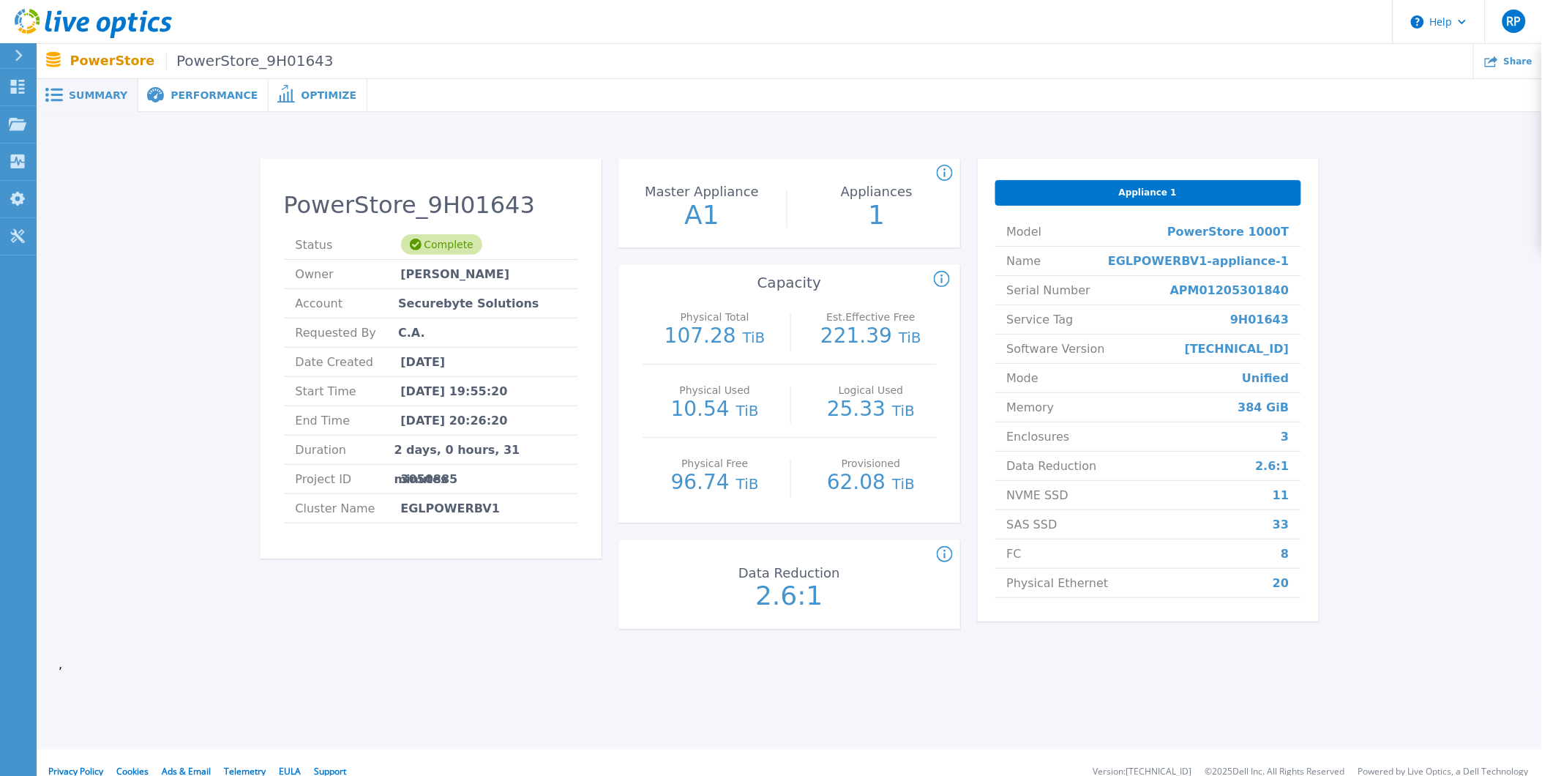
click at [1128, 193] on span "Appliance 1" at bounding box center [1148, 193] width 58 height 12
click at [171, 93] on span "Performance" at bounding box center [214, 95] width 87 height 10
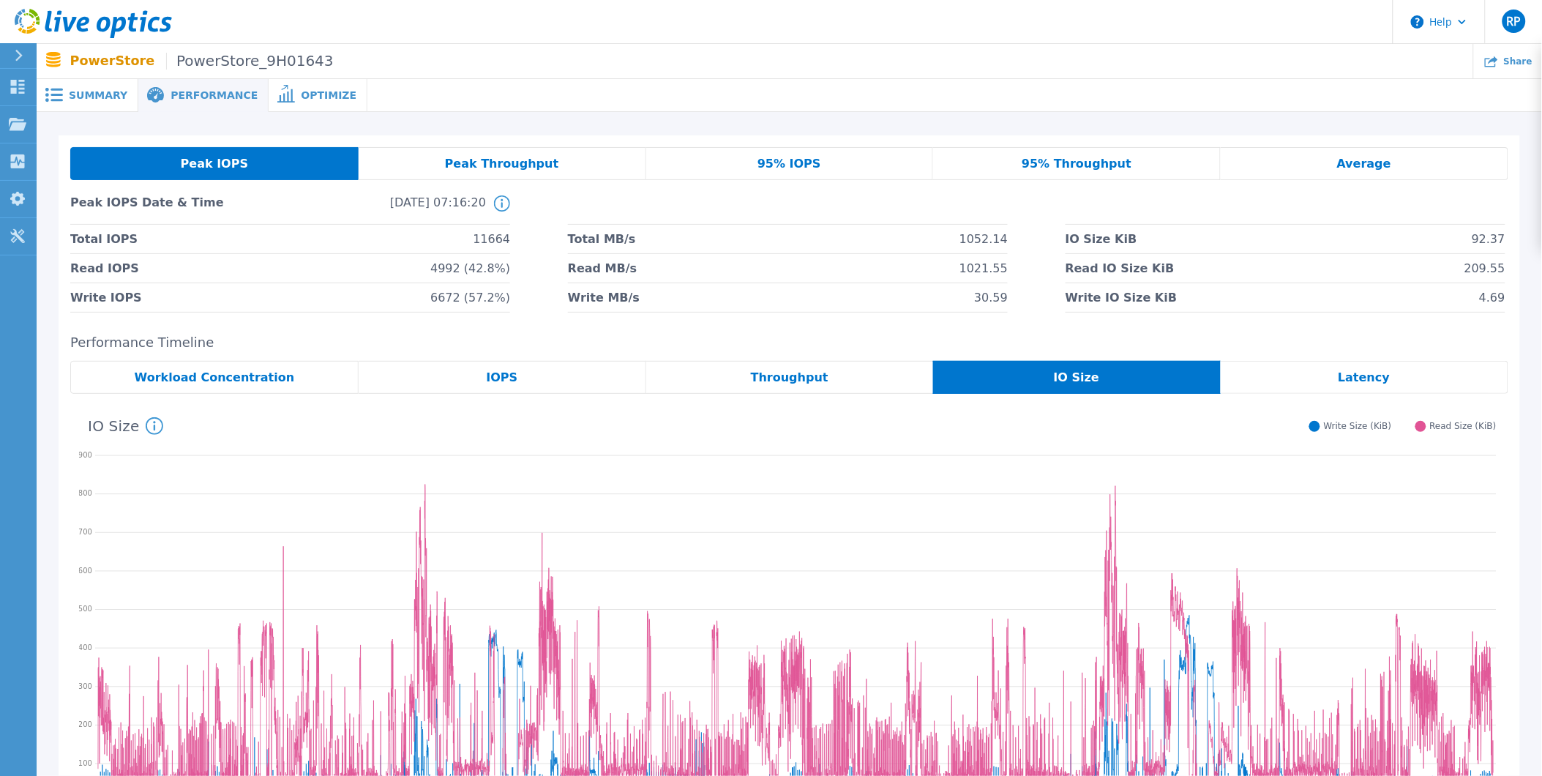
click at [78, 103] on div "Summary" at bounding box center [88, 95] width 102 height 33
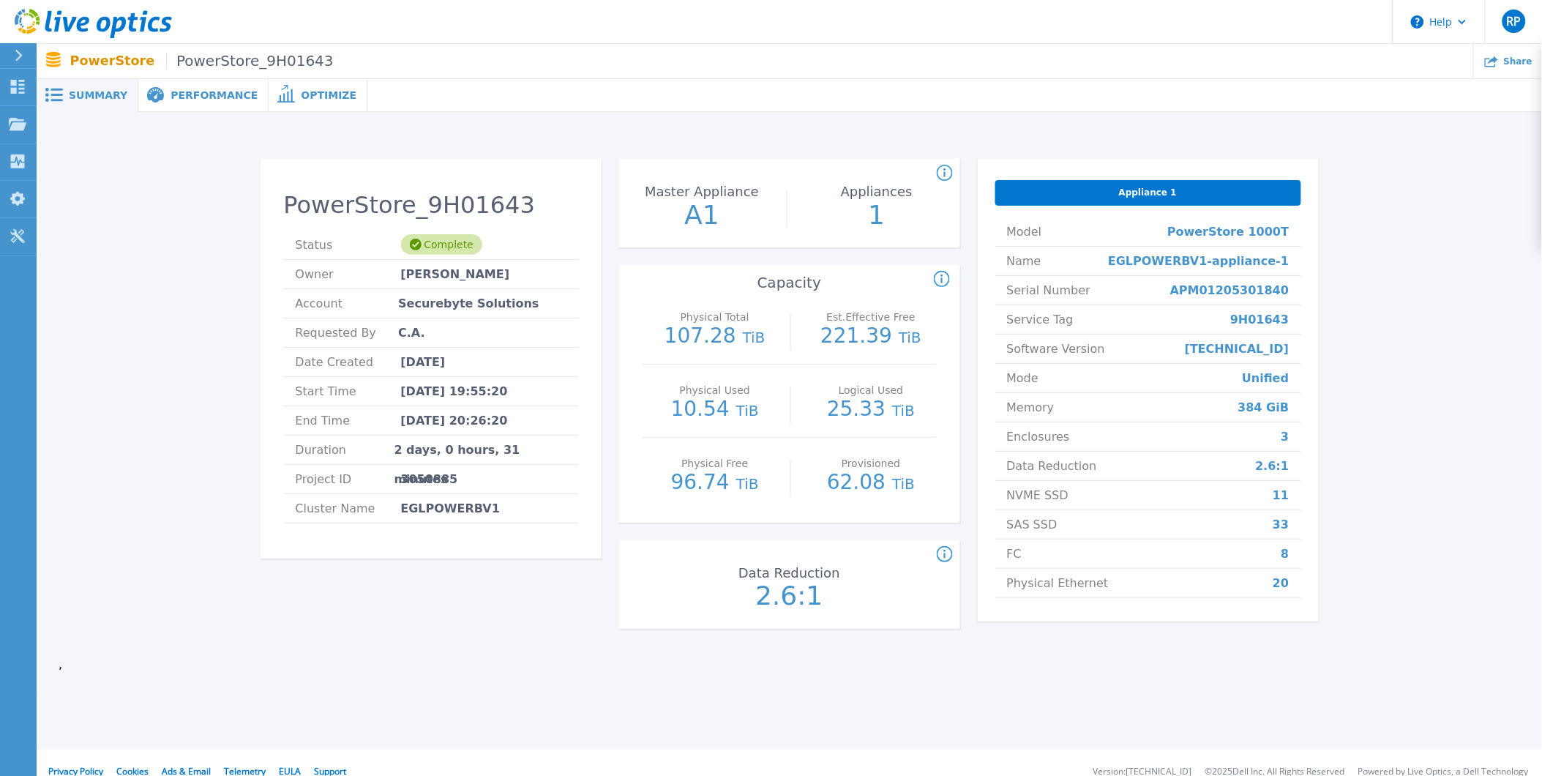
click at [277, 86] on div "Optimize" at bounding box center [318, 95] width 99 height 33
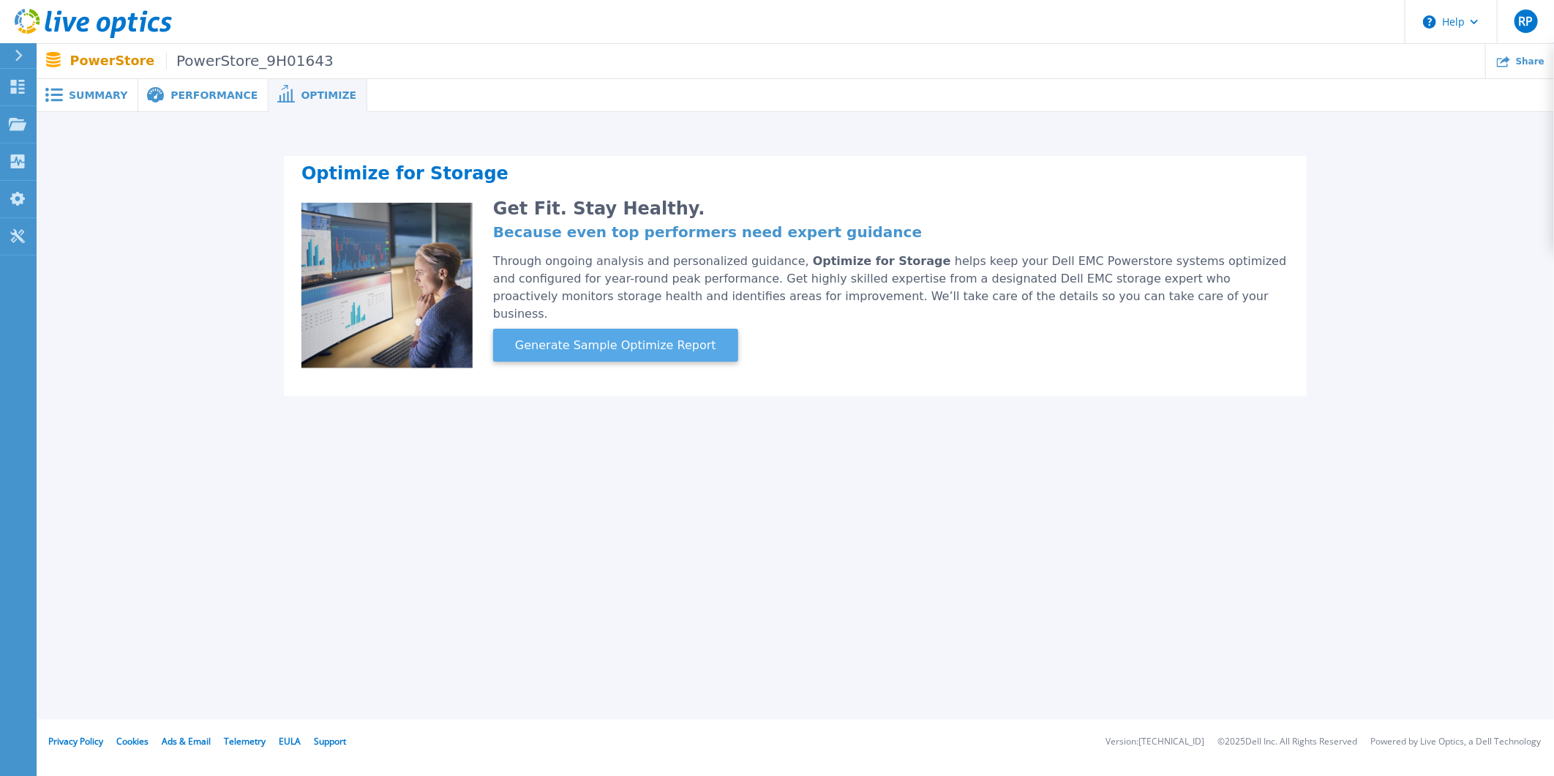
click at [563, 337] on span "Generate Sample Optimize Report" at bounding box center [615, 346] width 213 height 18
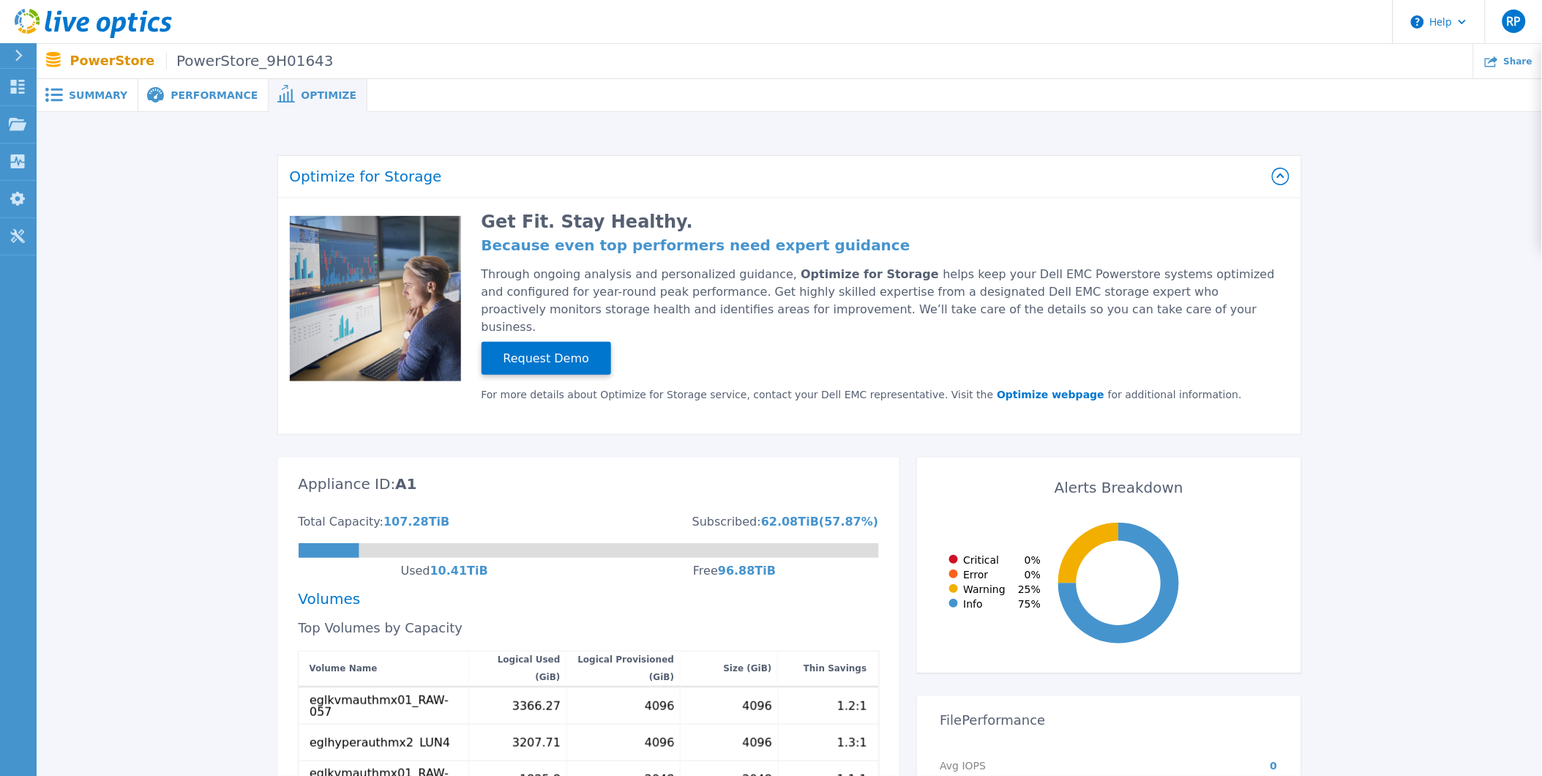
click at [203, 93] on span "Performance" at bounding box center [214, 95] width 87 height 10
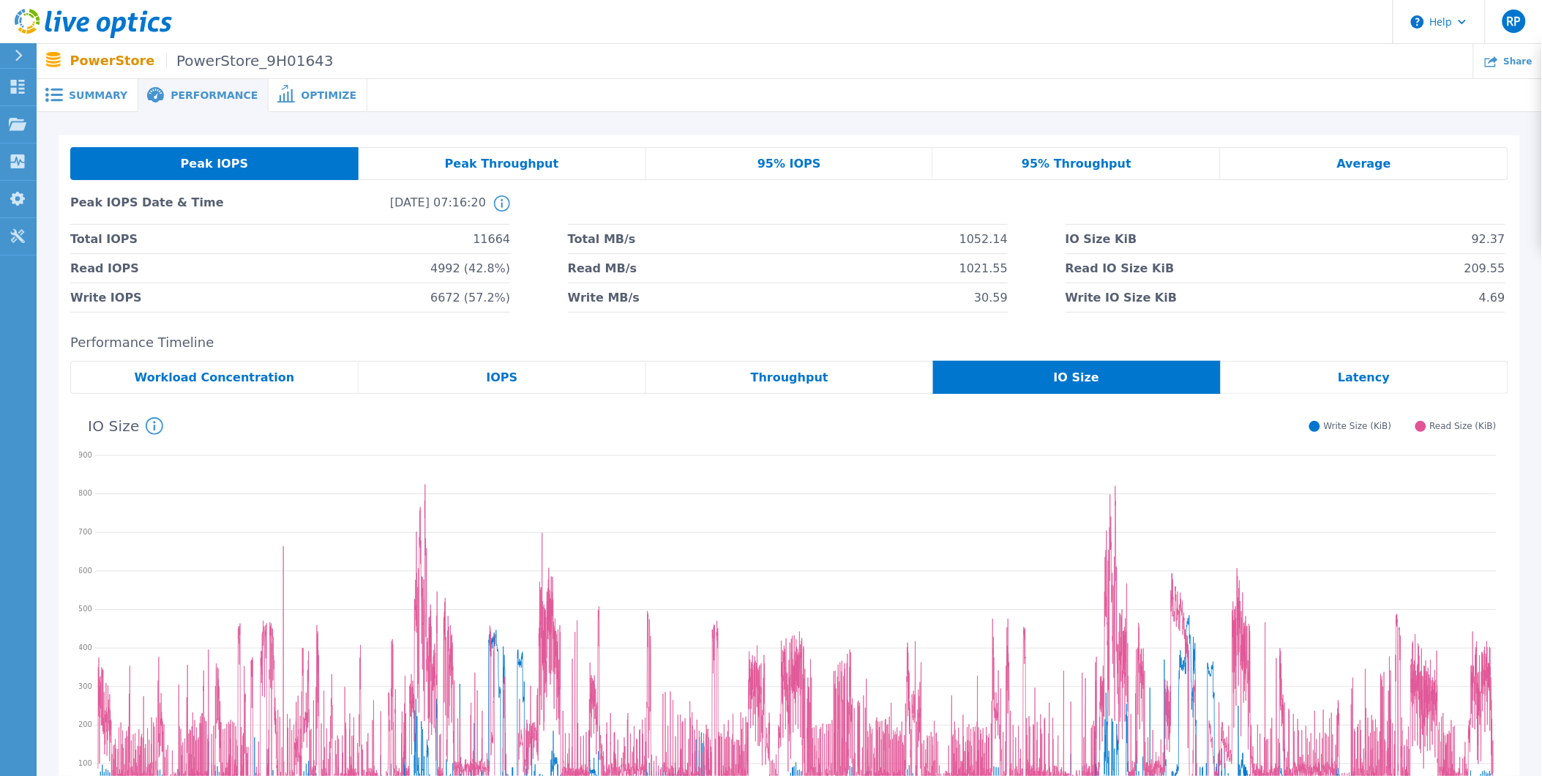
click at [60, 101] on icon at bounding box center [54, 95] width 18 height 14
